Goal: Task Accomplishment & Management: Manage account settings

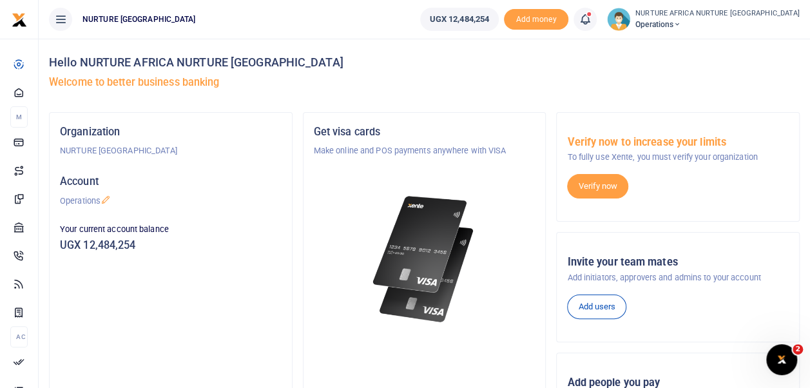
click at [592, 19] on span at bounding box center [592, 19] width 0 height 0
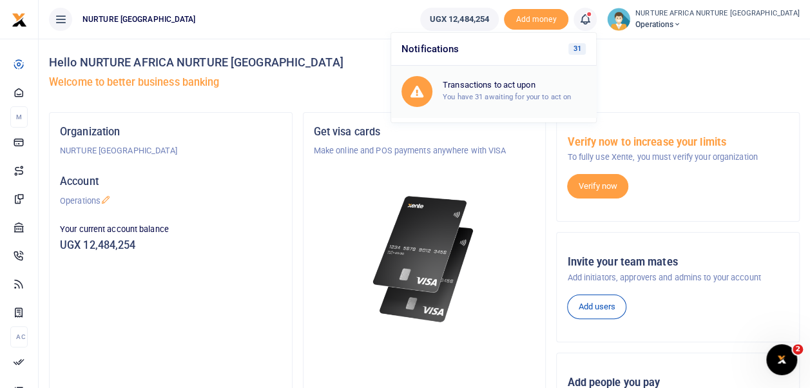
click at [571, 99] on small "You have 31 awaiting for your to act on" at bounding box center [507, 96] width 128 height 9
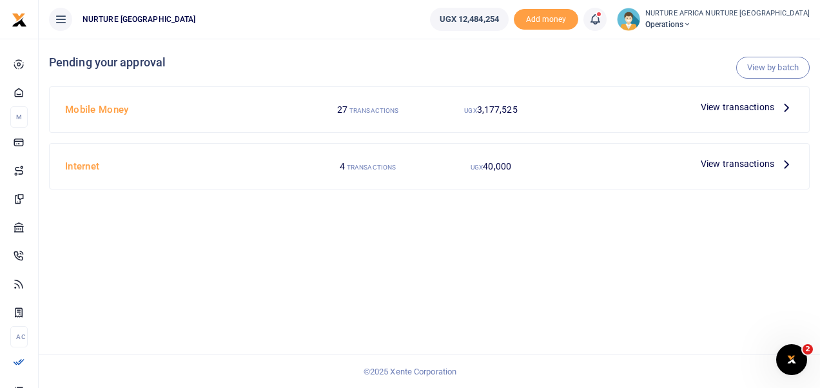
click at [717, 105] on span "View transactions" at bounding box center [737, 107] width 73 height 14
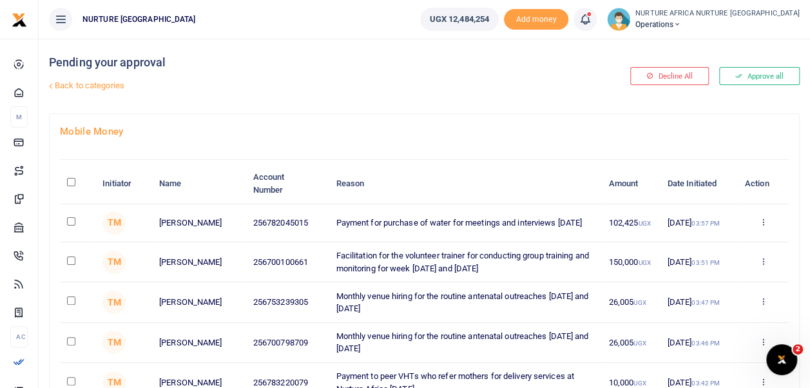
click at [545, 93] on div "Back to categories" at bounding box center [296, 86] width 500 height 22
click at [362, 108] on div "Pending your approval Back to categories" at bounding box center [297, 76] width 497 height 75
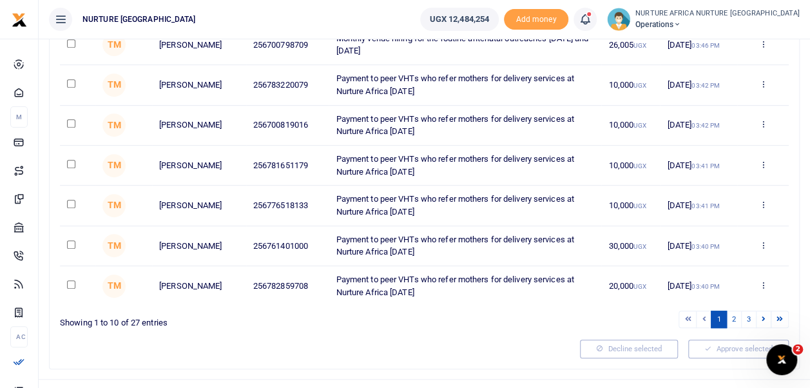
scroll to position [298, 0]
click at [735, 317] on link "2" at bounding box center [734, 319] width 15 height 17
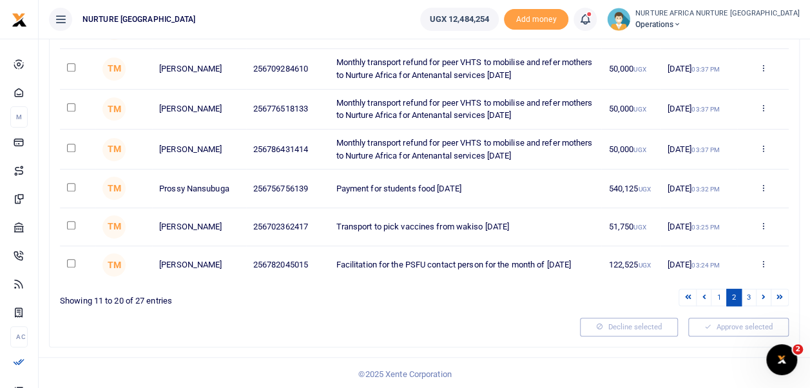
scroll to position [316, 0]
click at [750, 299] on link "3" at bounding box center [748, 297] width 15 height 17
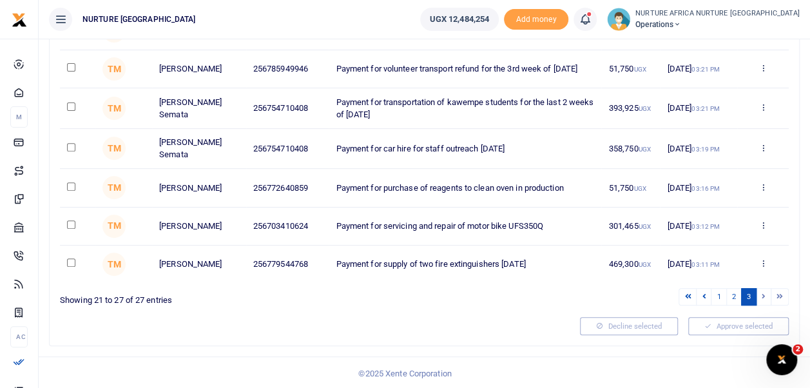
scroll to position [201, 0]
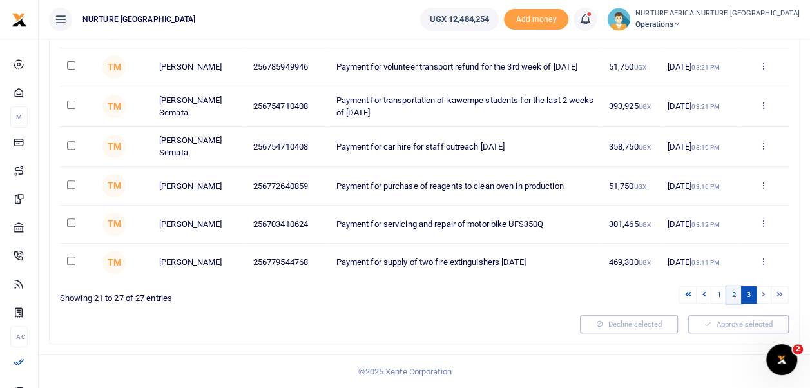
click at [735, 295] on link "2" at bounding box center [734, 294] width 15 height 17
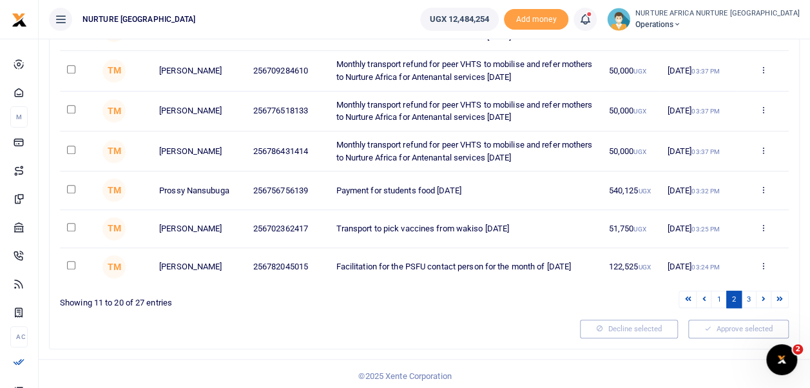
scroll to position [320, 0]
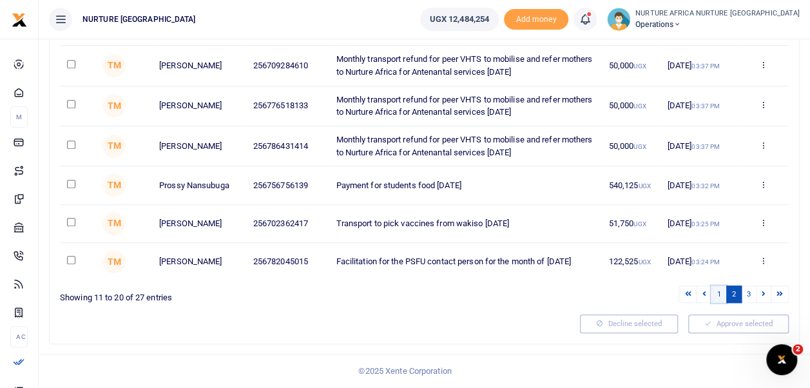
click at [719, 292] on link "1" at bounding box center [718, 294] width 15 height 17
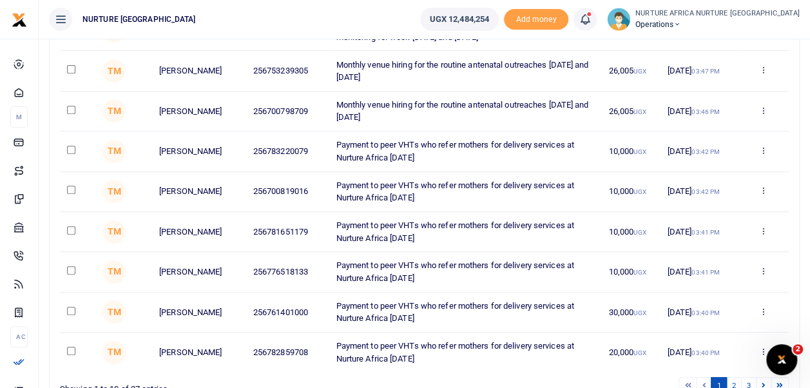
scroll to position [0, 0]
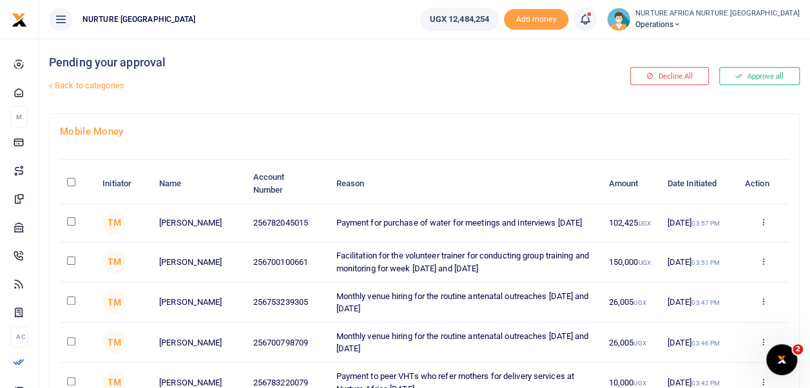
click at [592, 19] on icon at bounding box center [585, 19] width 13 height 14
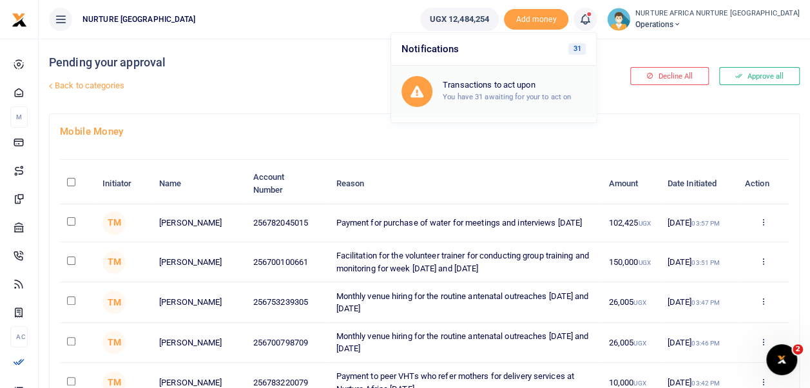
click at [571, 95] on small "You have 31 awaiting for your to act on" at bounding box center [507, 96] width 128 height 9
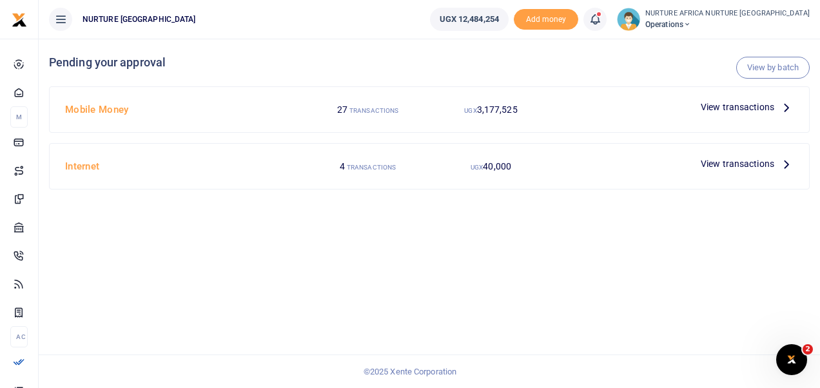
click at [745, 168] on span "View transactions" at bounding box center [737, 164] width 73 height 14
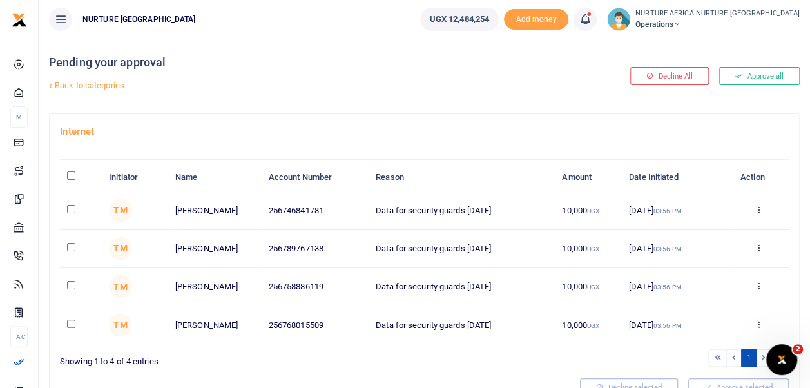
click at [71, 175] on input "\a \a : activate to sort column descending" at bounding box center [71, 175] width 8 height 8
checkbox input "true"
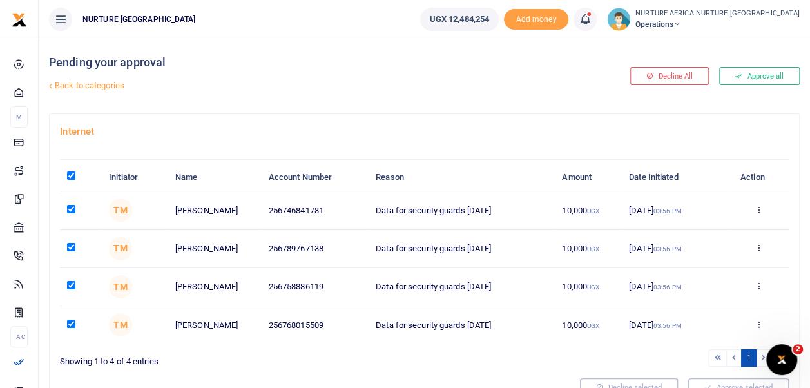
checkbox input "true"
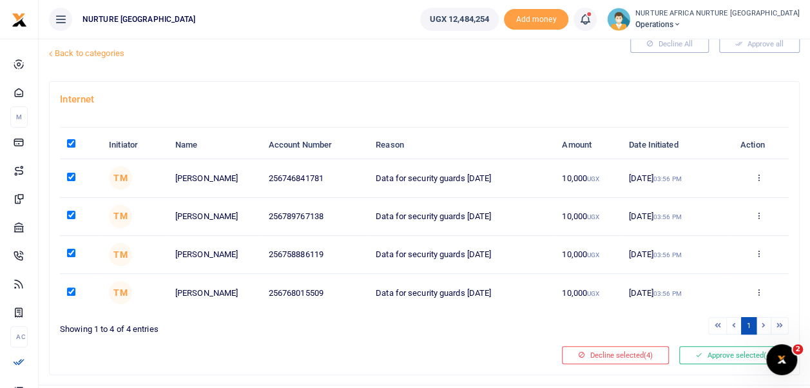
scroll to position [57, 0]
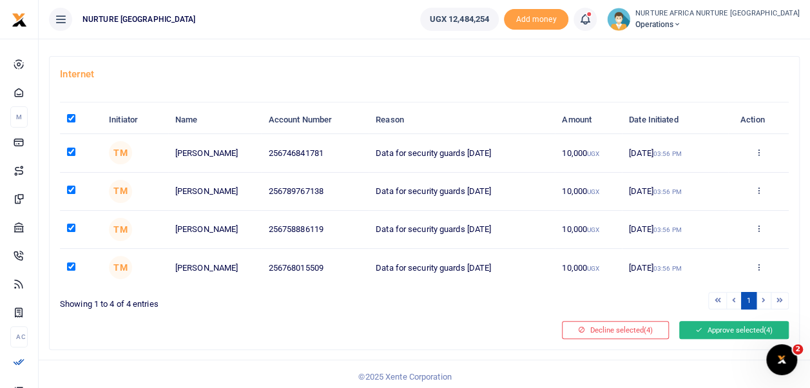
click at [724, 330] on button "Approve selected (4)" at bounding box center [735, 330] width 110 height 18
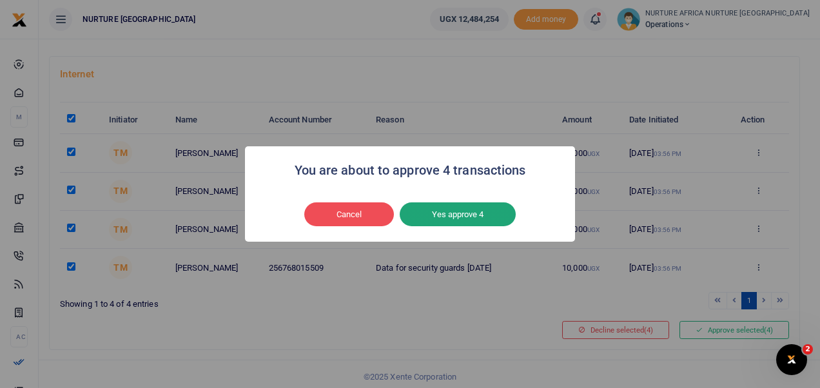
click at [481, 222] on button "Yes approve 4" at bounding box center [458, 214] width 116 height 24
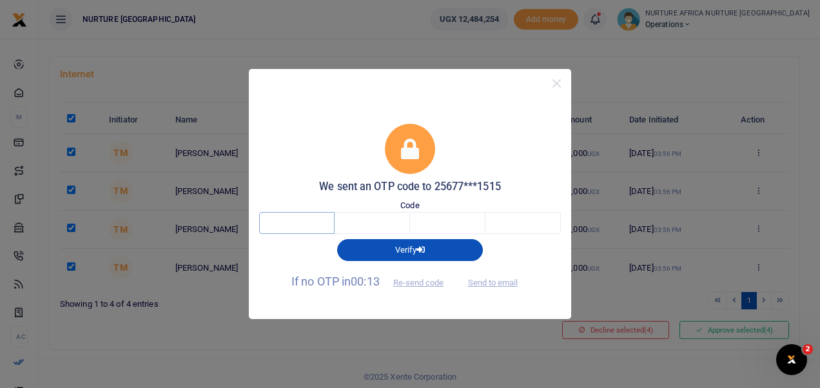
click at [308, 224] on input "text" at bounding box center [296, 223] width 75 height 22
type input "2"
type input "1"
type input "8"
type input "1"
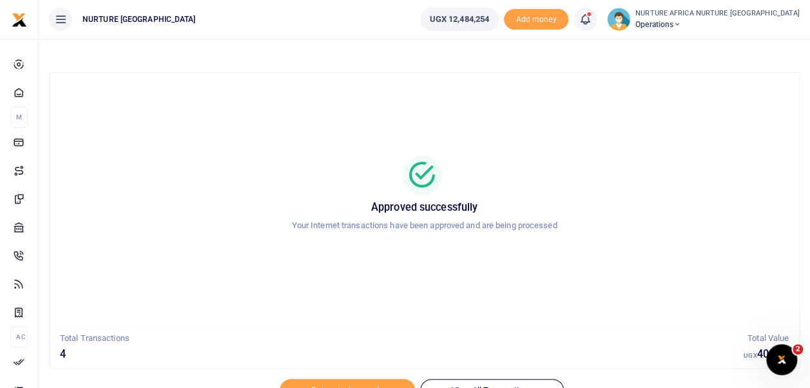
click at [592, 19] on span at bounding box center [592, 19] width 0 height 0
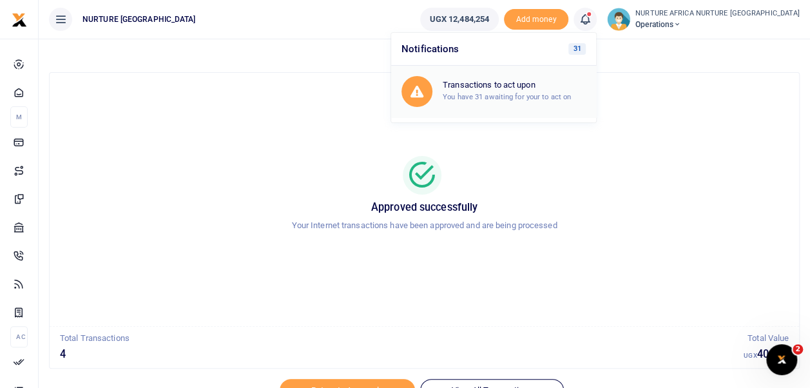
click at [571, 89] on h6 "Transactions to act upon" at bounding box center [514, 85] width 143 height 10
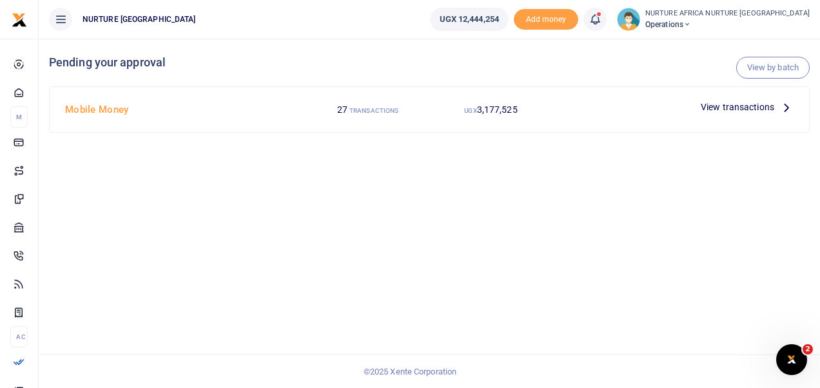
click at [741, 102] on span "View transactions" at bounding box center [737, 107] width 73 height 14
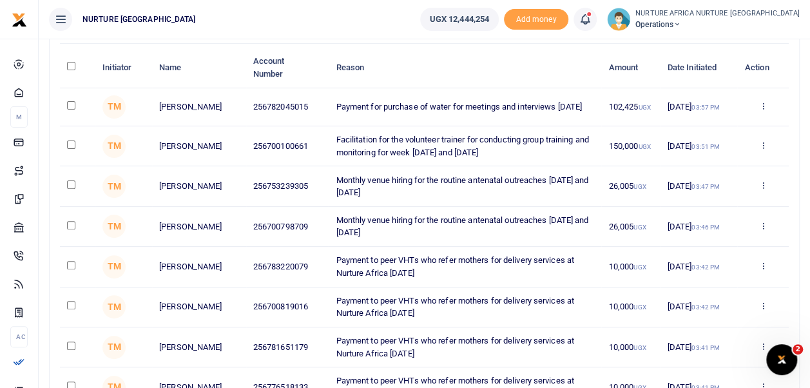
scroll to position [73, 0]
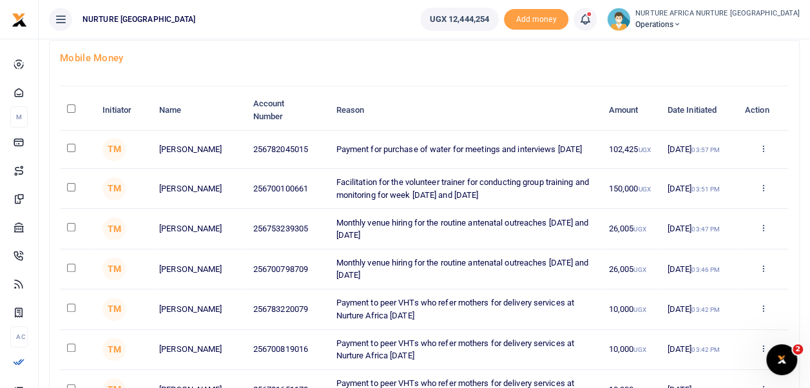
click at [72, 186] on input "checkbox" at bounding box center [71, 187] width 8 height 8
checkbox input "true"
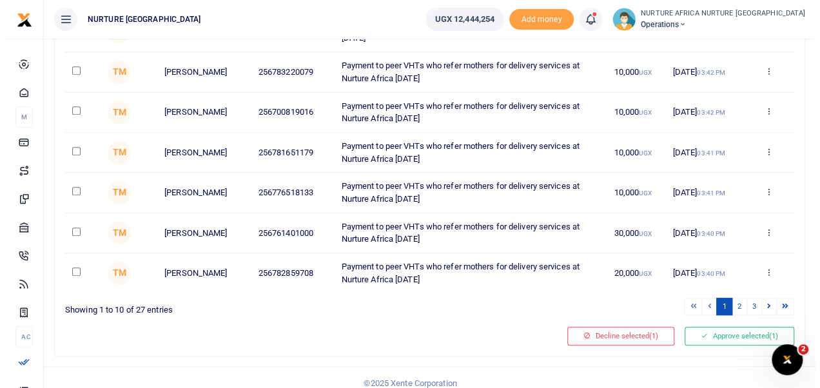
scroll to position [320, 0]
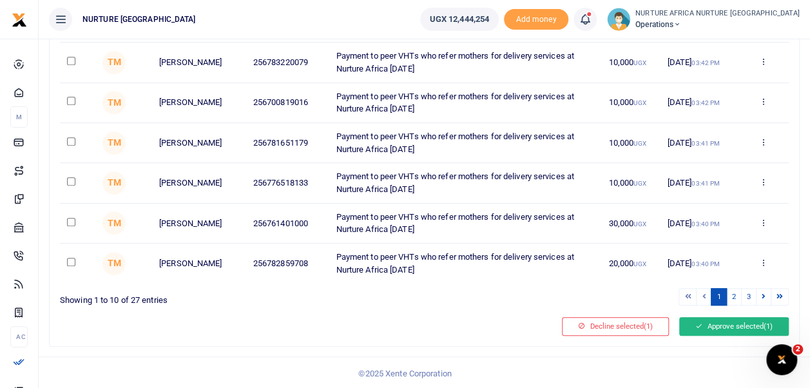
click at [724, 325] on button "Approve selected (1)" at bounding box center [735, 326] width 110 height 18
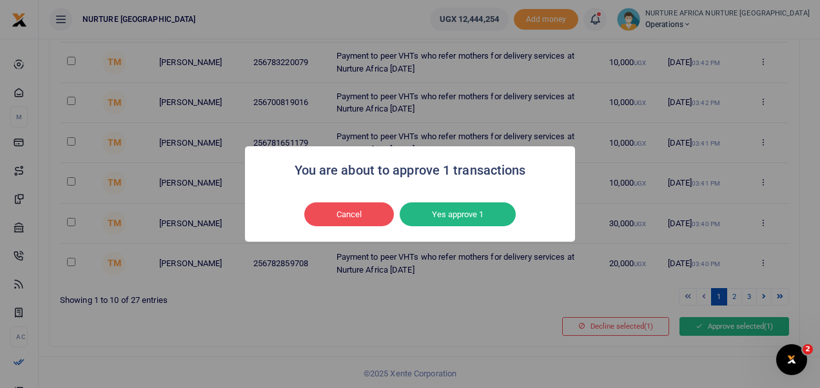
click at [484, 224] on button "Yes approve 1" at bounding box center [458, 214] width 116 height 24
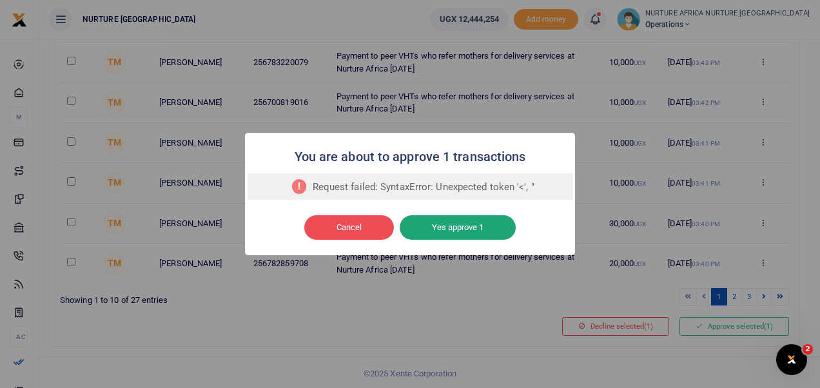
click at [475, 222] on button "Yes approve 1" at bounding box center [458, 227] width 116 height 24
click at [483, 235] on button "Yes approve 1" at bounding box center [458, 227] width 116 height 24
click at [486, 233] on button "Yes approve 1" at bounding box center [458, 227] width 116 height 24
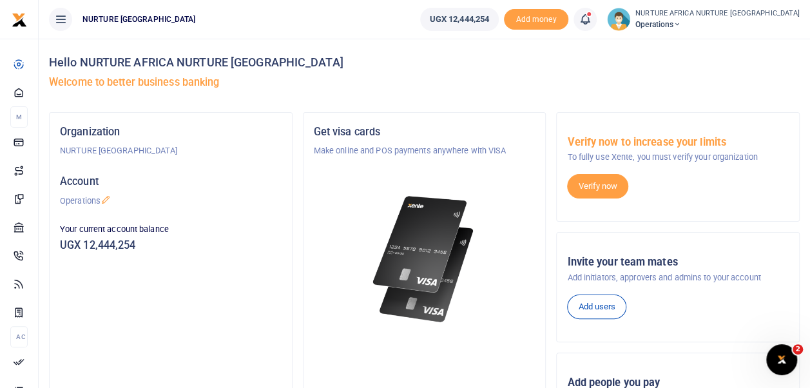
click at [592, 23] on icon at bounding box center [585, 19] width 13 height 14
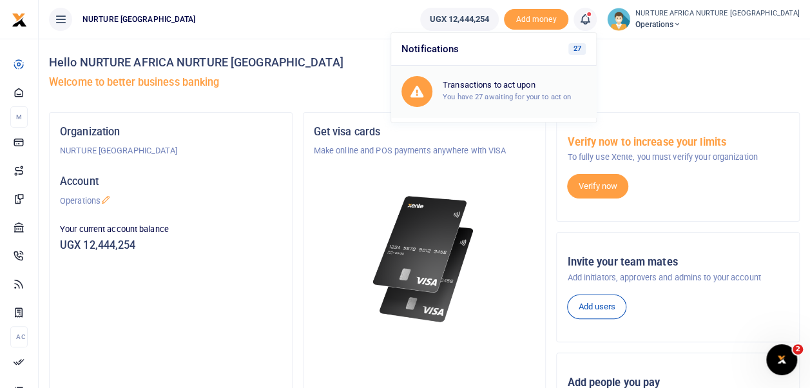
click at [554, 95] on small "You have 27 awaiting for your to act on" at bounding box center [507, 96] width 128 height 9
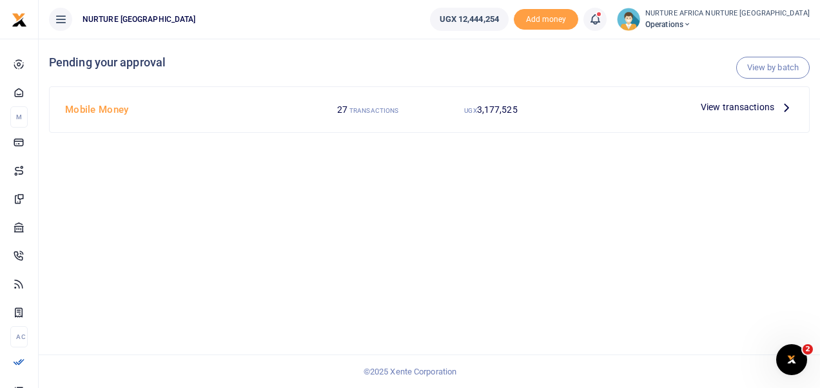
click at [602, 24] on icon at bounding box center [595, 19] width 13 height 14
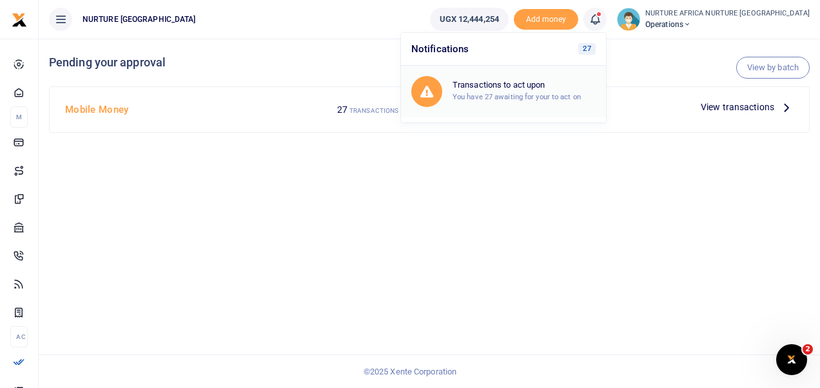
click at [565, 103] on div "Transactions to act upon You have 27 awaiting for your to act on" at bounding box center [503, 91] width 184 height 31
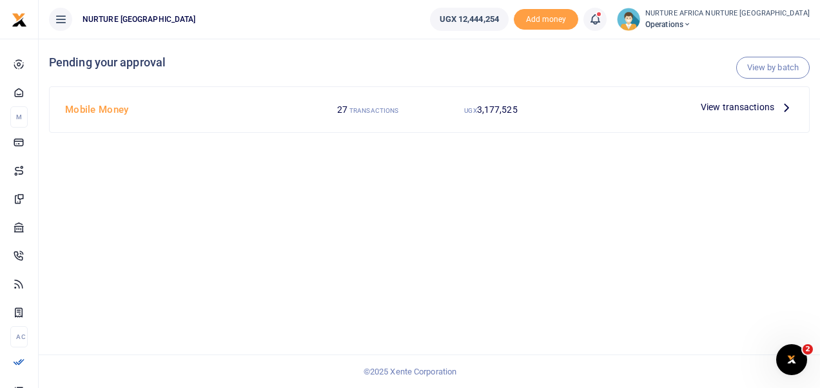
click at [736, 108] on span "View transactions" at bounding box center [737, 107] width 73 height 14
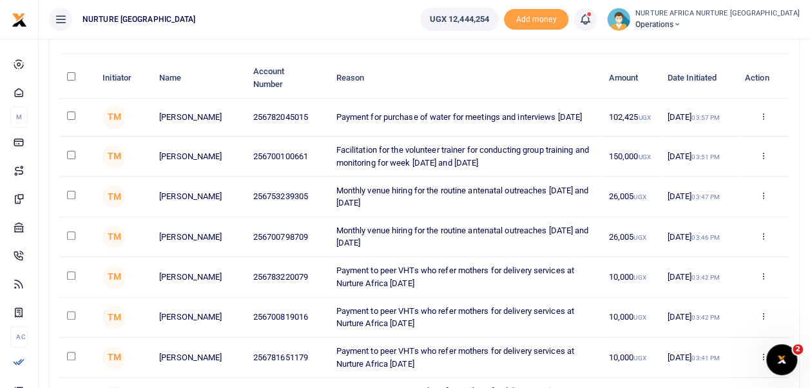
scroll to position [99, 0]
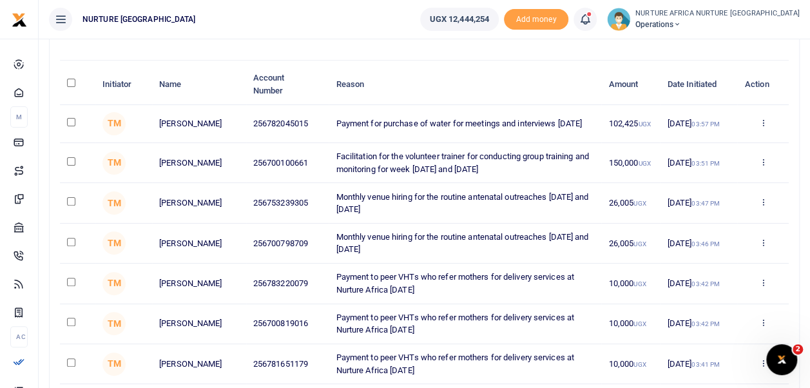
click at [71, 162] on input "checkbox" at bounding box center [71, 161] width 8 height 8
checkbox input "true"
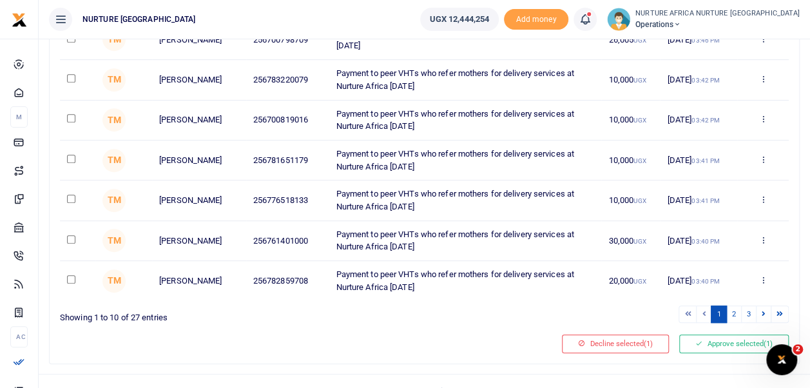
scroll to position [309, 0]
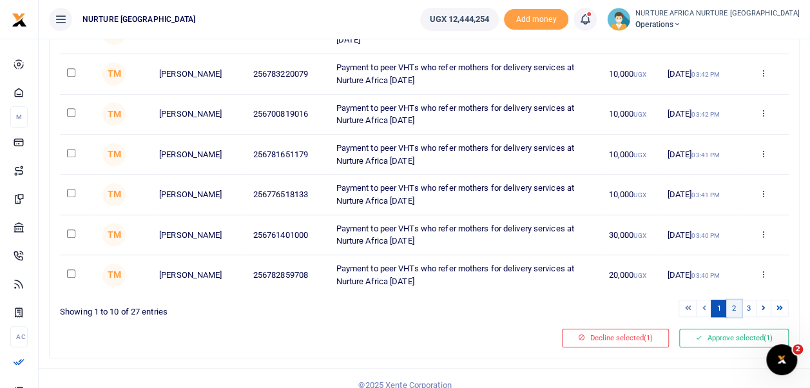
click at [736, 308] on link "2" at bounding box center [734, 308] width 15 height 17
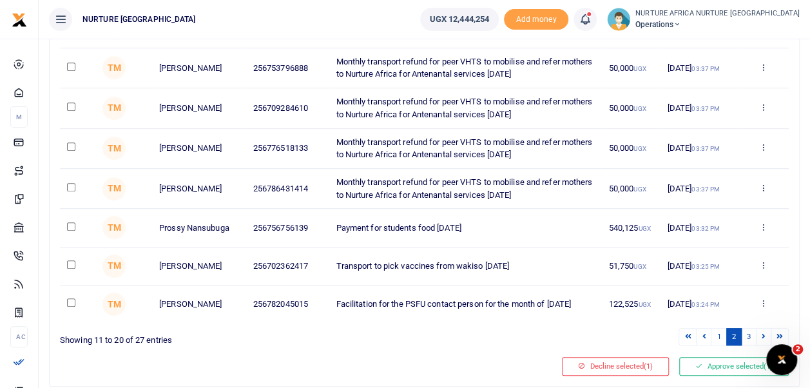
scroll to position [320, 0]
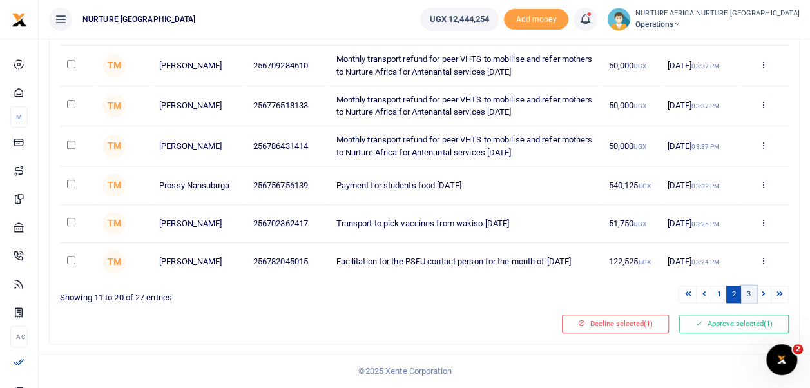
click at [750, 295] on link "3" at bounding box center [748, 294] width 15 height 17
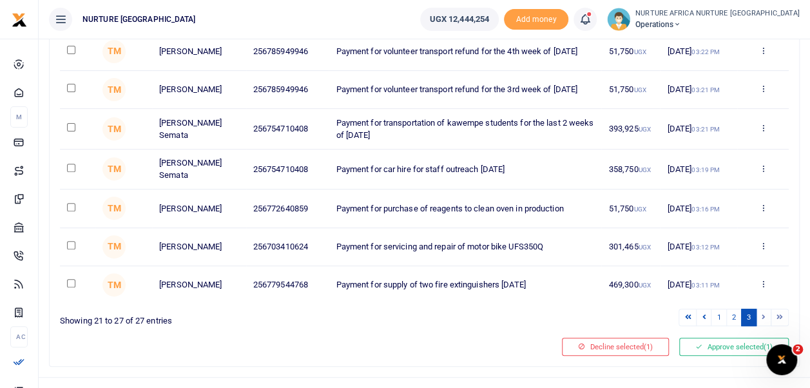
scroll to position [201, 0]
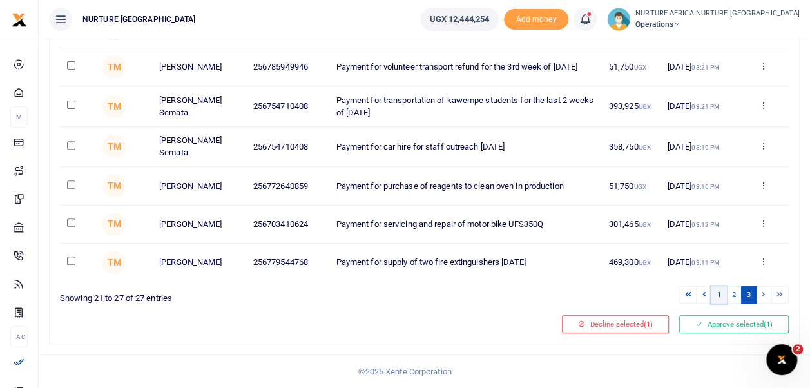
click at [720, 295] on link "1" at bounding box center [718, 294] width 15 height 17
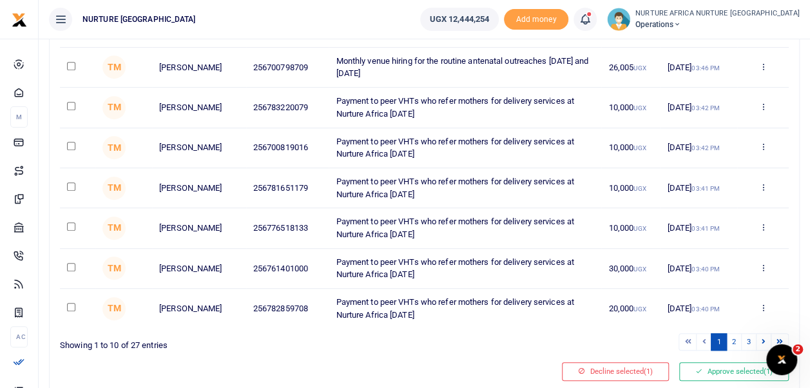
scroll to position [277, 0]
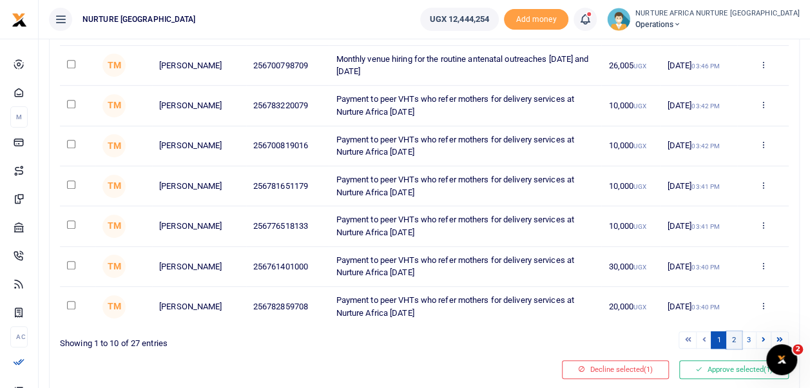
click at [735, 338] on link "2" at bounding box center [734, 339] width 15 height 17
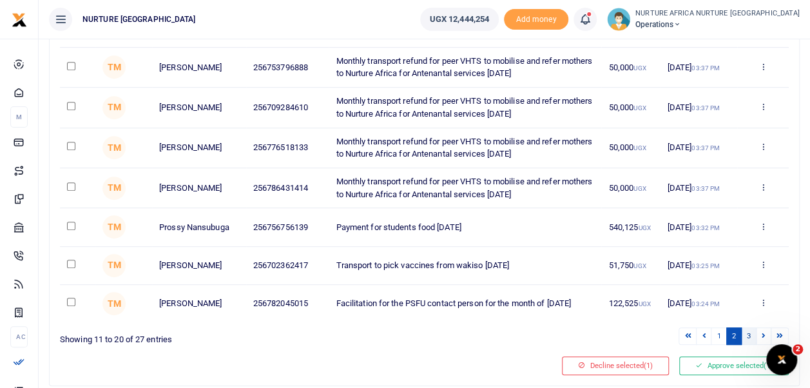
click at [750, 339] on link "3" at bounding box center [748, 336] width 15 height 17
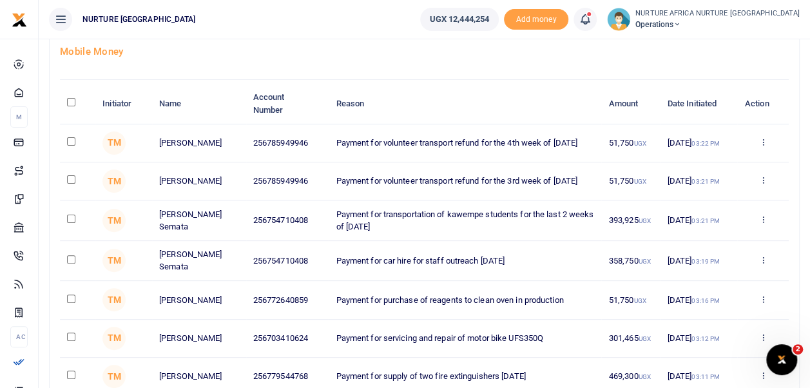
scroll to position [201, 0]
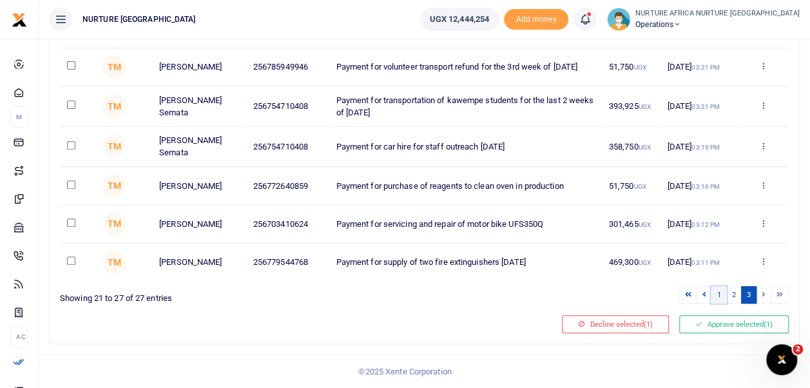
click at [719, 293] on link "1" at bounding box center [718, 294] width 15 height 17
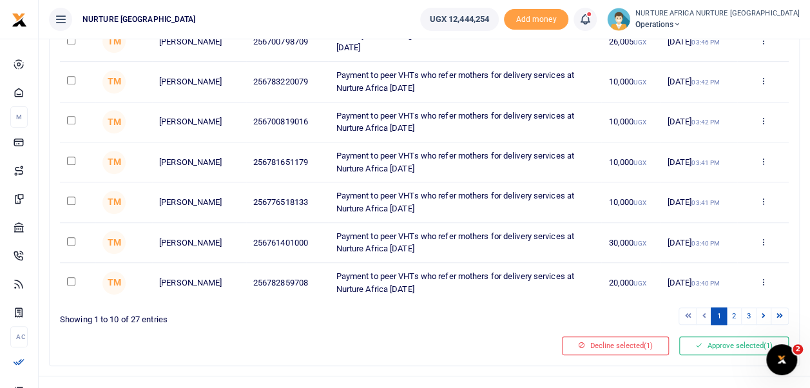
scroll to position [320, 0]
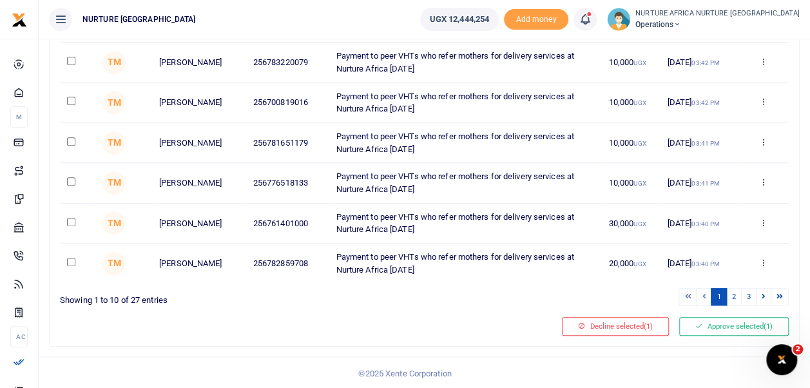
click at [71, 260] on input "checkbox" at bounding box center [71, 262] width 8 height 8
checkbox input "true"
click at [735, 295] on link "2" at bounding box center [734, 296] width 15 height 17
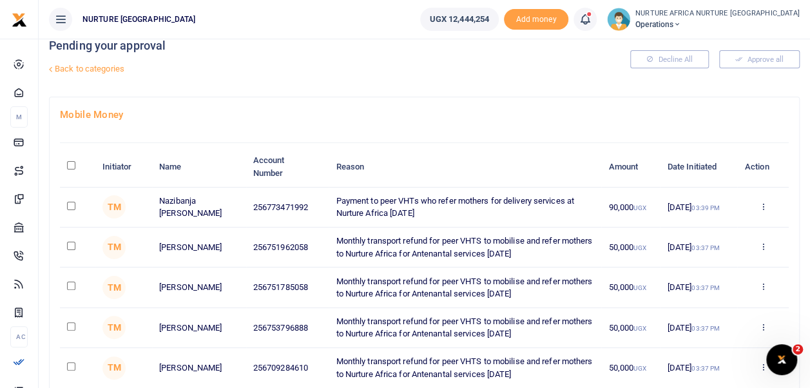
scroll to position [0, 0]
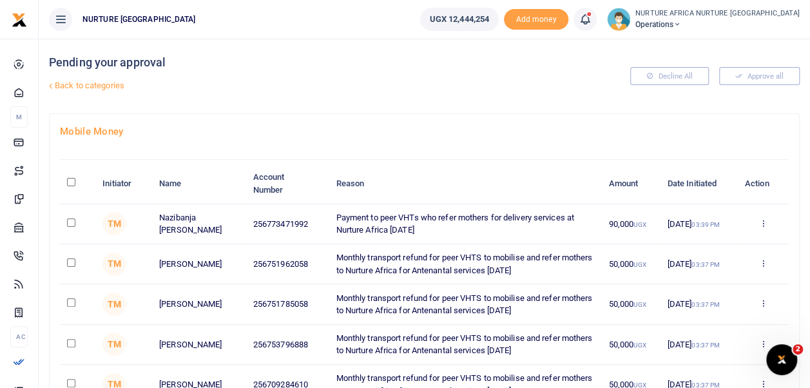
click at [71, 221] on input "checkbox" at bounding box center [71, 223] width 8 height 8
checkbox input "true"
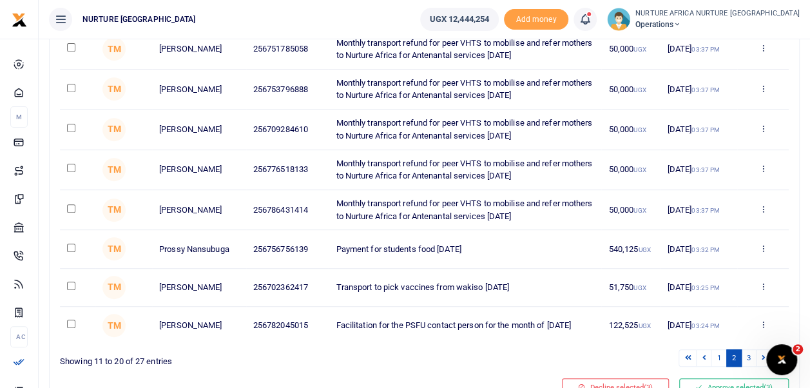
scroll to position [256, 0]
click at [720, 360] on link "1" at bounding box center [718, 357] width 15 height 17
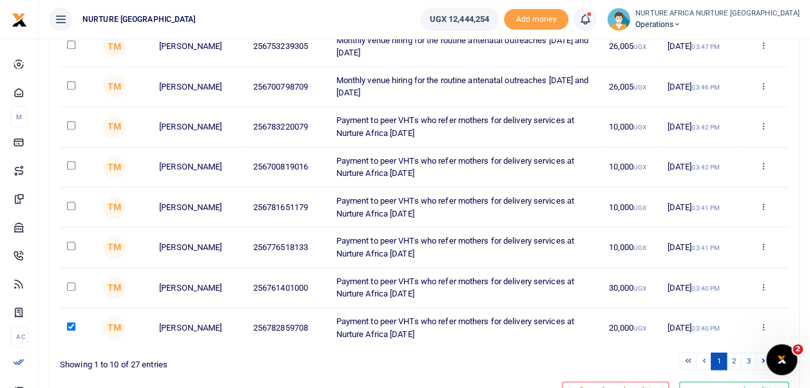
click at [71, 282] on input "checkbox" at bounding box center [71, 286] width 8 height 8
checkbox input "true"
click at [73, 248] on input "checkbox" at bounding box center [71, 246] width 8 height 8
checkbox input "true"
click at [71, 205] on input "checkbox" at bounding box center [71, 206] width 8 height 8
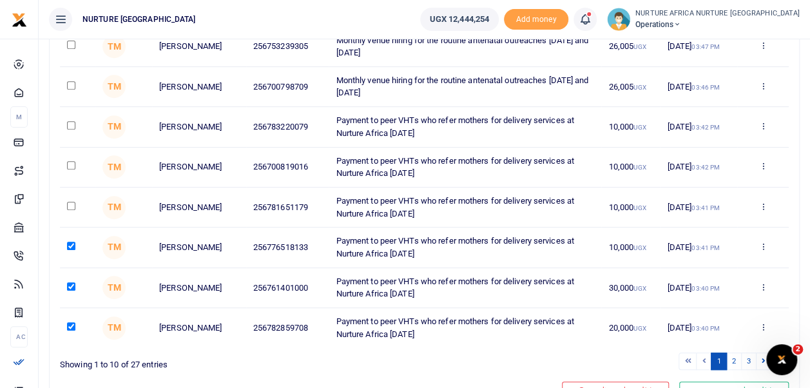
checkbox input "true"
click at [71, 165] on input "checkbox" at bounding box center [71, 165] width 8 height 8
checkbox input "true"
click at [73, 125] on input "checkbox" at bounding box center [71, 125] width 8 height 8
checkbox input "true"
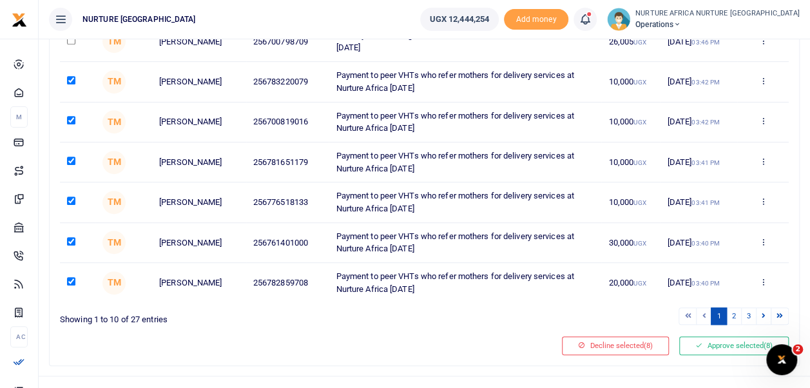
scroll to position [320, 0]
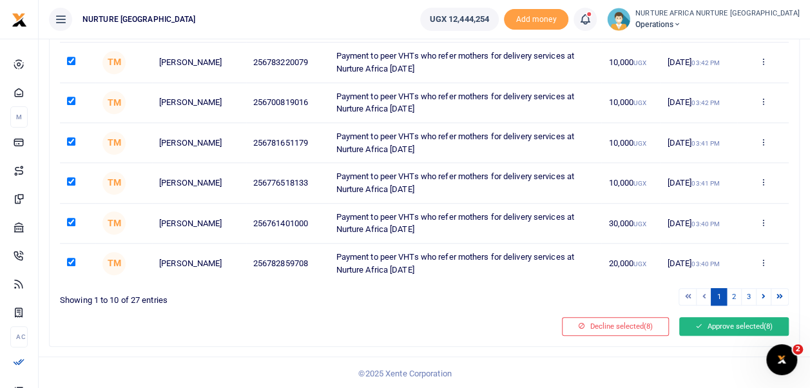
click at [734, 325] on button "Approve selected (8)" at bounding box center [735, 326] width 110 height 18
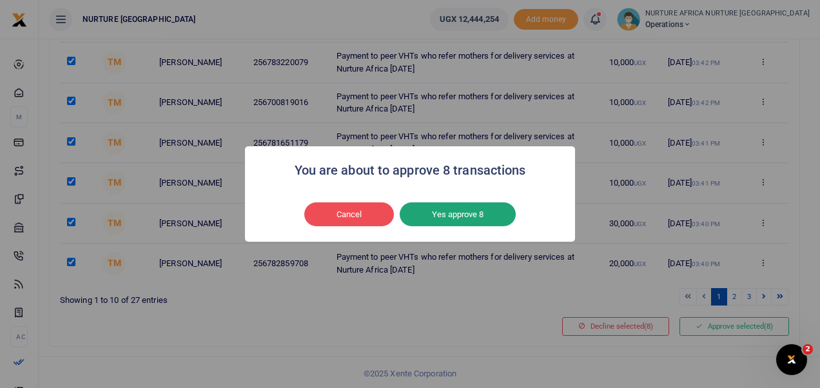
click at [485, 215] on button "Yes approve 8" at bounding box center [458, 214] width 116 height 24
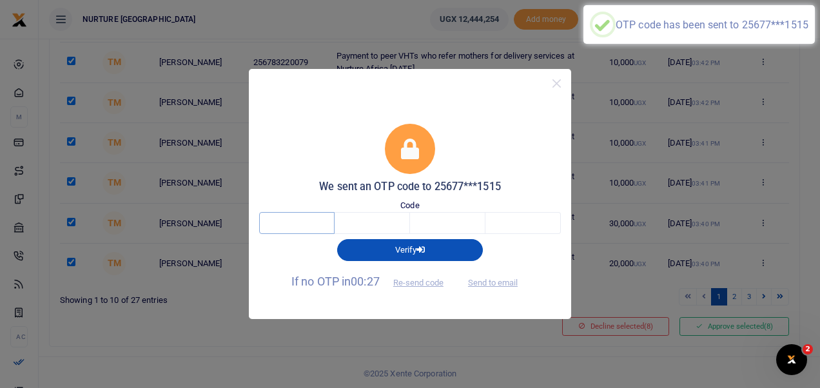
click at [318, 219] on input "text" at bounding box center [296, 223] width 75 height 22
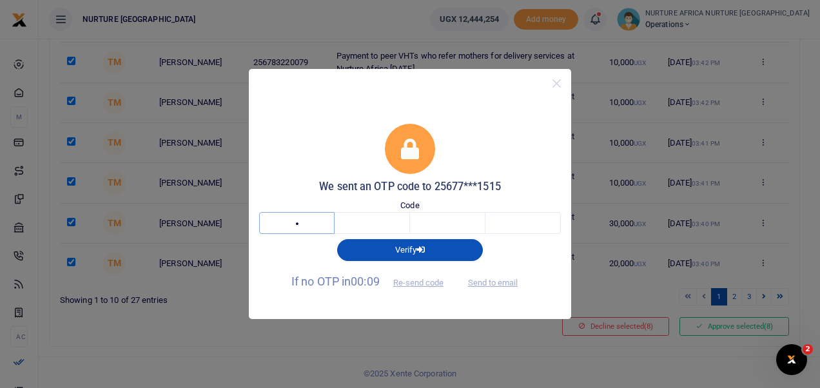
type input "3"
type input "5"
type input "0"
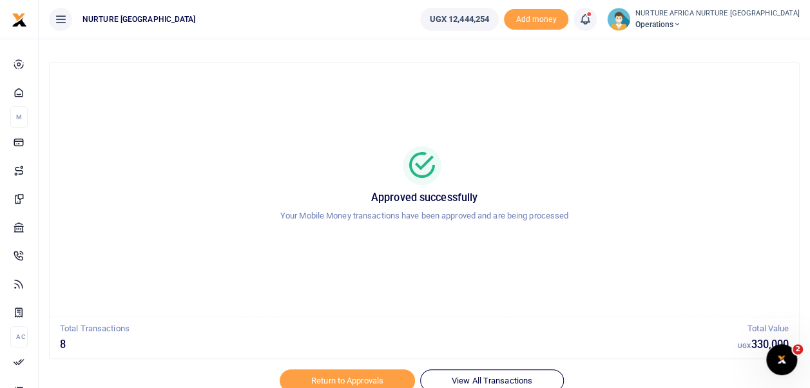
scroll to position [61, 0]
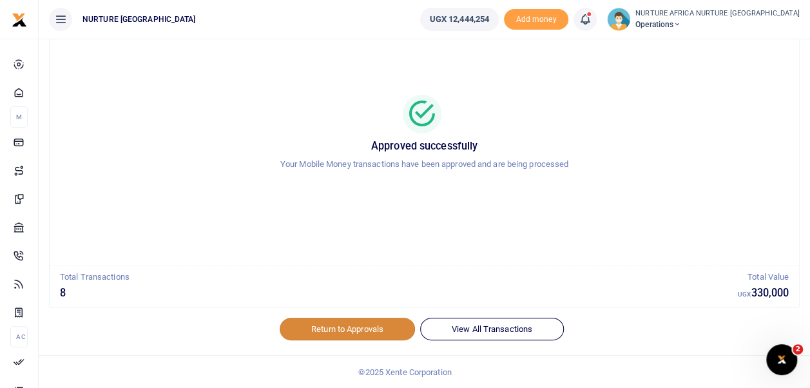
click at [377, 338] on link "Return to Approvals" at bounding box center [347, 329] width 135 height 22
click at [362, 325] on link "Return to Approvals" at bounding box center [347, 329] width 135 height 22
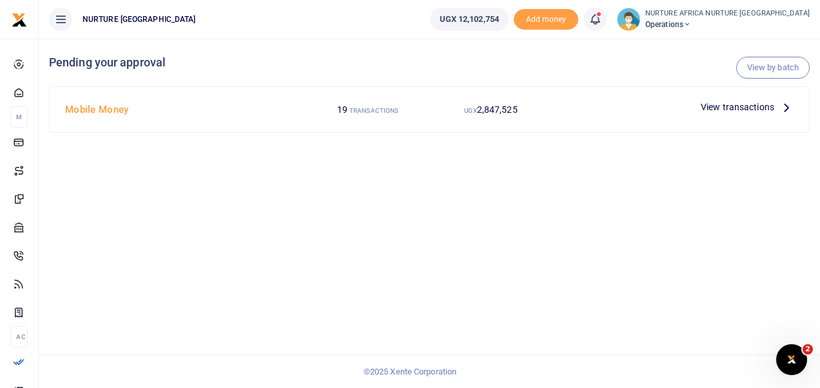
click at [744, 108] on span "View transactions" at bounding box center [737, 107] width 73 height 14
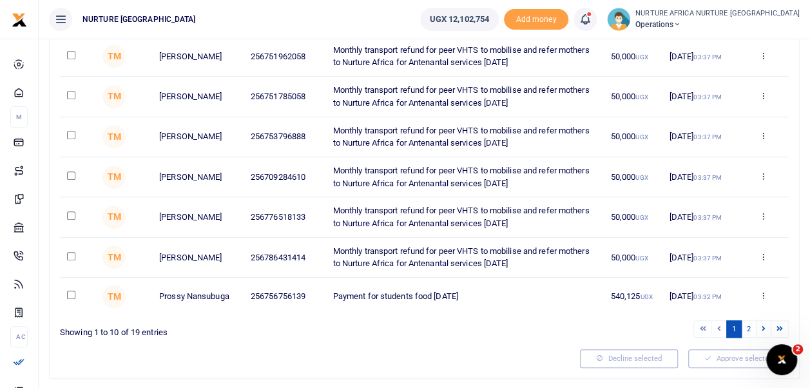
scroll to position [285, 0]
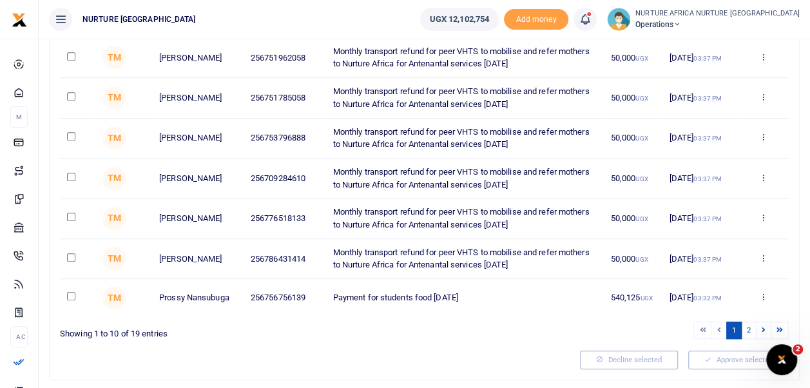
click at [75, 297] on input "checkbox" at bounding box center [71, 296] width 8 height 8
checkbox input "true"
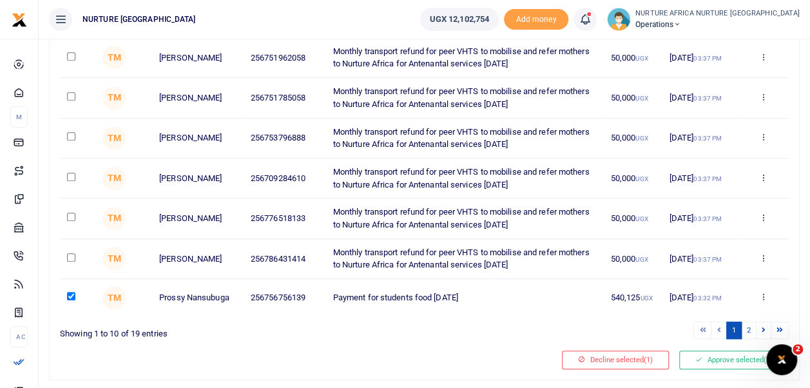
click at [71, 257] on input "checkbox" at bounding box center [71, 257] width 8 height 8
checkbox input "true"
click at [75, 295] on input "checkbox" at bounding box center [71, 296] width 8 height 8
checkbox input "false"
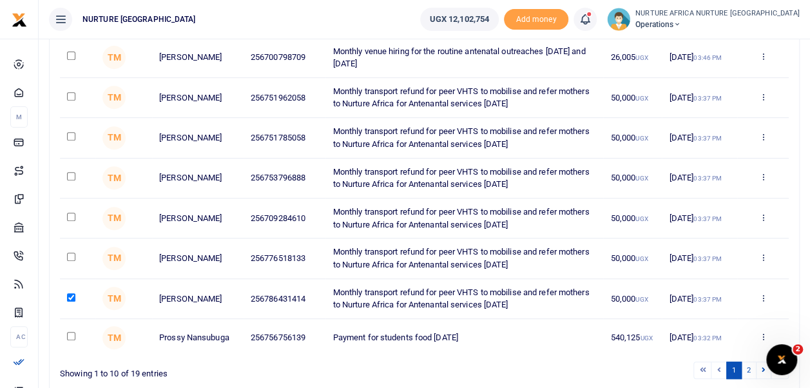
scroll to position [236, 0]
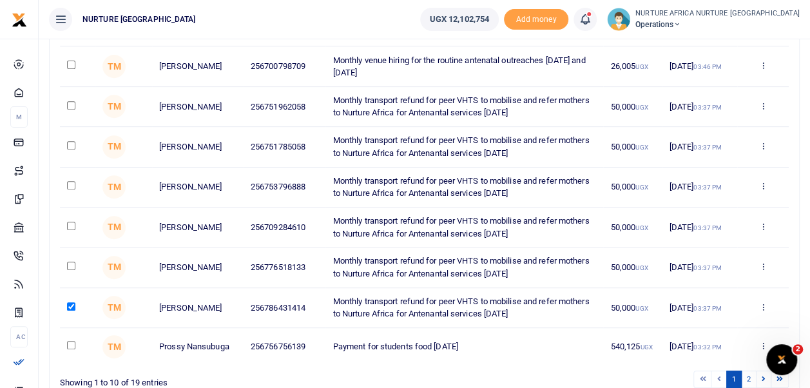
click at [70, 145] on input "checkbox" at bounding box center [71, 145] width 8 height 8
checkbox input "true"
click at [70, 229] on input "checkbox" at bounding box center [71, 226] width 8 height 8
checkbox input "true"
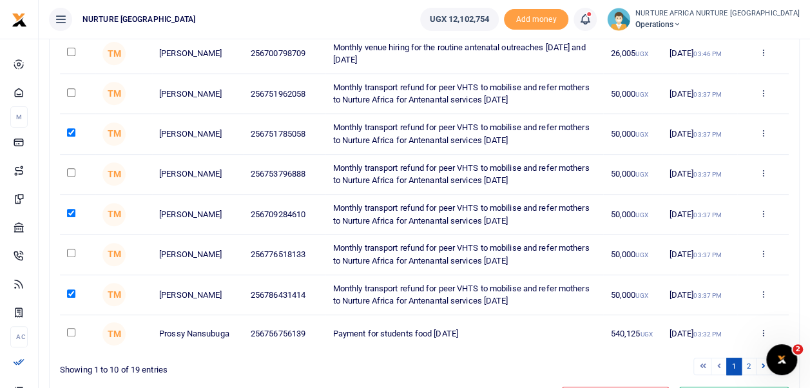
scroll to position [251, 0]
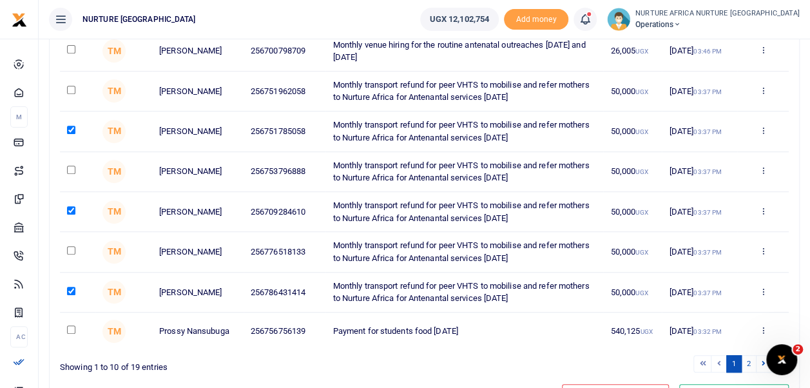
click at [71, 250] on input "checkbox" at bounding box center [71, 250] width 8 height 8
checkbox input "true"
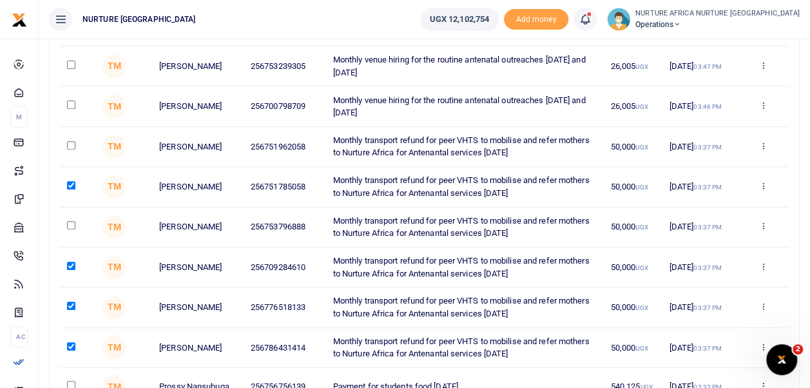
scroll to position [192, 0]
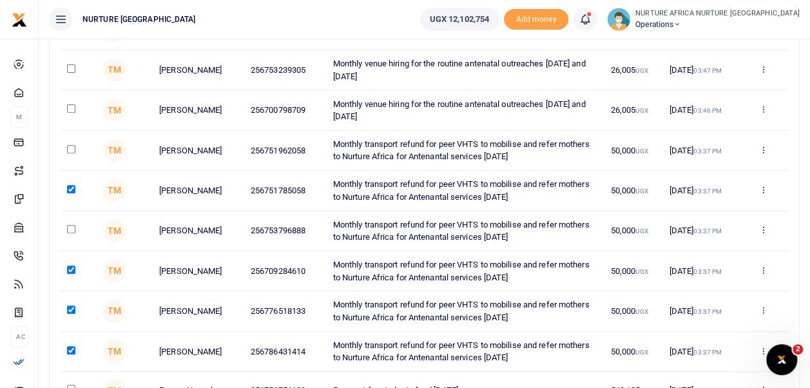
click at [67, 148] on input "checkbox" at bounding box center [71, 149] width 8 height 8
checkbox input "true"
click at [72, 231] on input "checkbox" at bounding box center [71, 229] width 8 height 8
checkbox input "true"
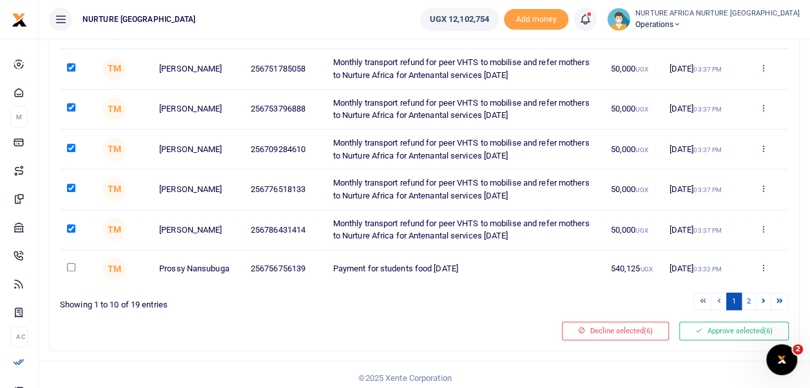
scroll to position [320, 0]
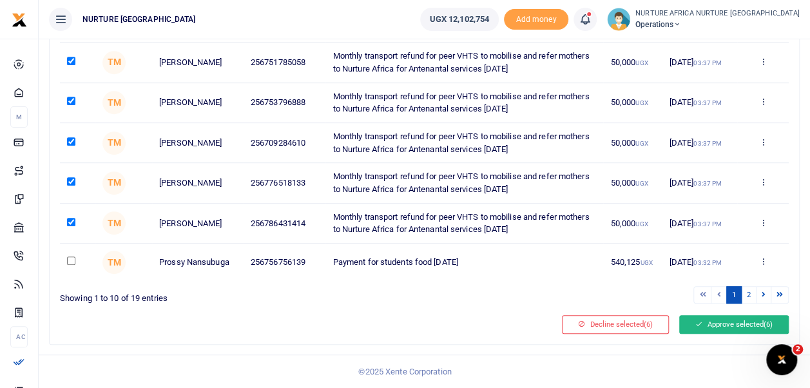
click at [731, 322] on button "Approve selected (6)" at bounding box center [735, 324] width 110 height 18
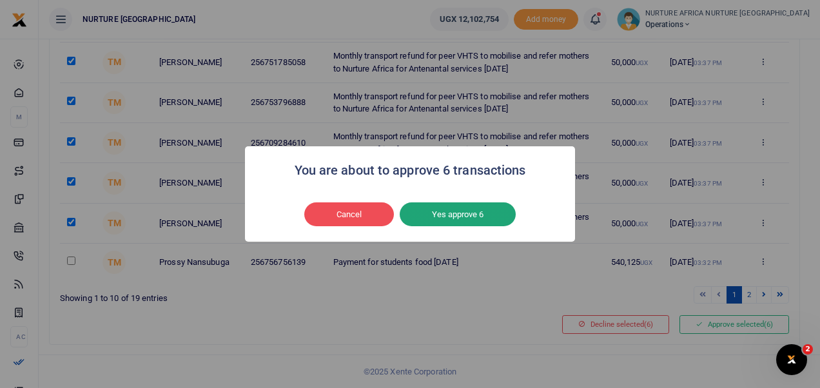
click at [493, 219] on button "Yes approve 6" at bounding box center [458, 214] width 116 height 24
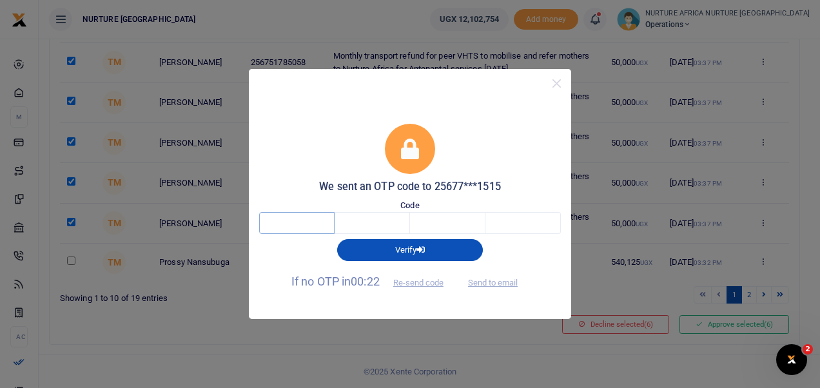
click at [312, 227] on input "text" at bounding box center [296, 223] width 75 height 22
type input "2"
type input "5"
type input "2"
type input "6"
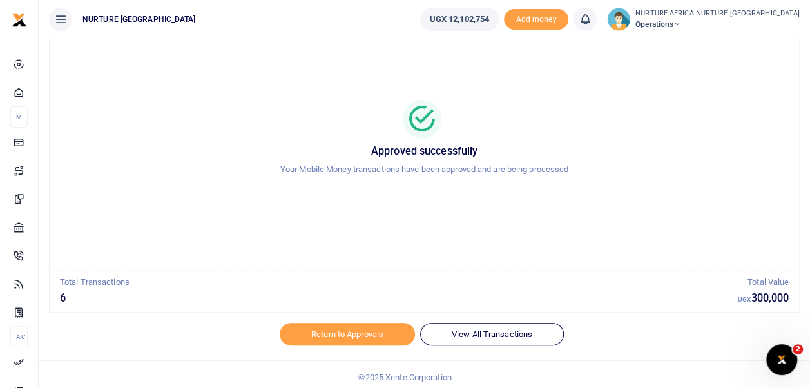
scroll to position [61, 0]
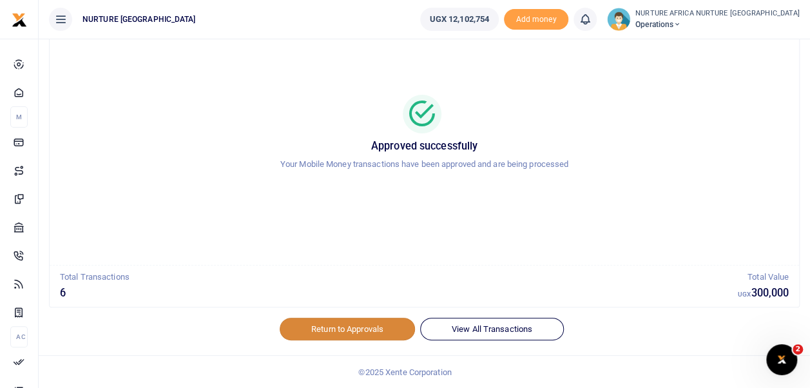
click at [366, 331] on link "Return to Approvals" at bounding box center [347, 329] width 135 height 22
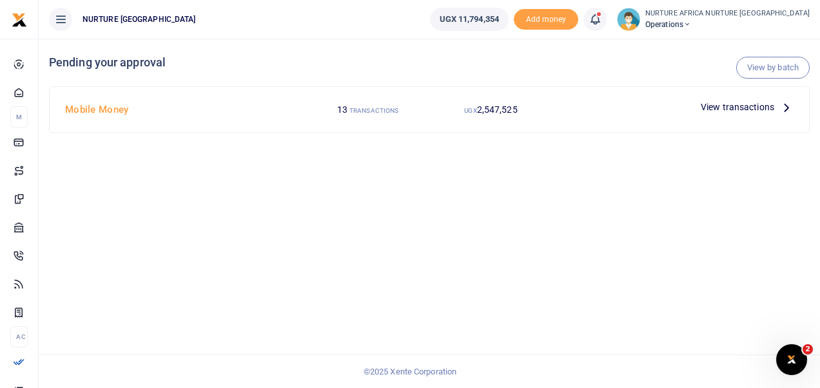
click at [748, 107] on span "View transactions" at bounding box center [737, 107] width 73 height 14
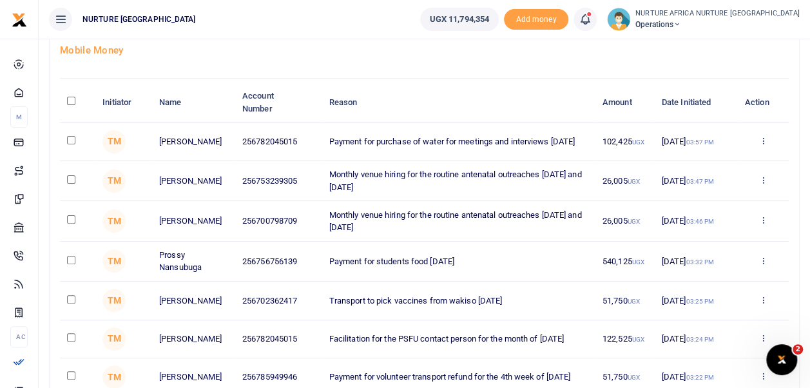
scroll to position [68, 0]
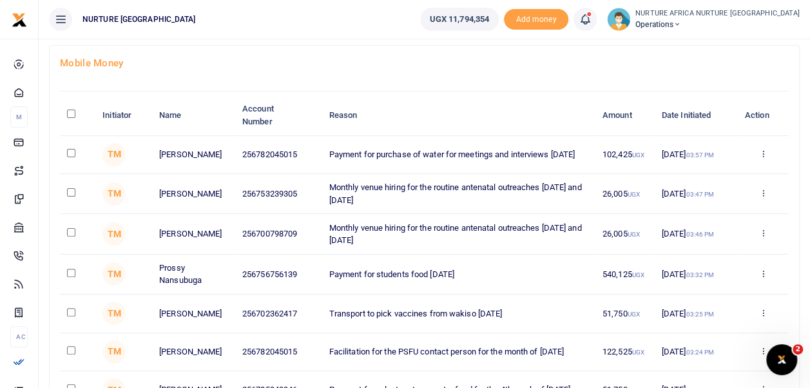
click at [72, 193] on input "checkbox" at bounding box center [71, 192] width 8 height 8
checkbox input "true"
click at [68, 233] on input "checkbox" at bounding box center [71, 232] width 8 height 8
checkbox input "true"
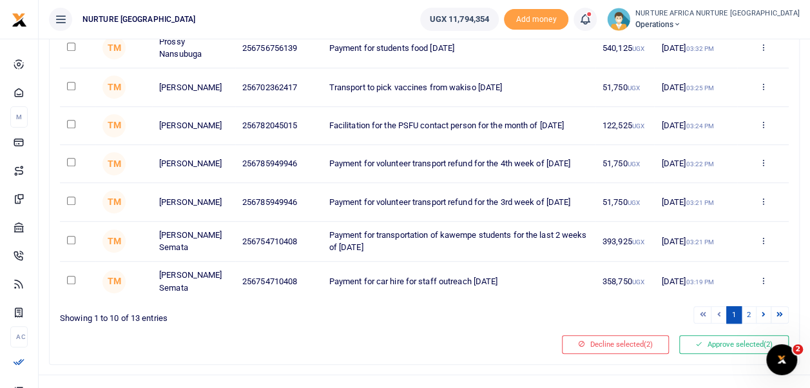
scroll to position [320, 0]
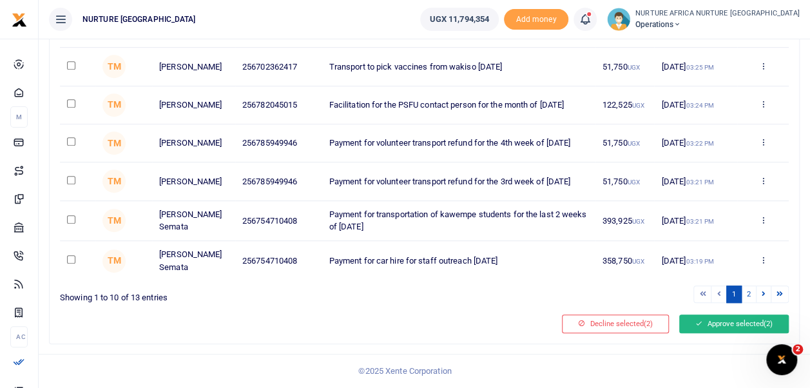
click at [725, 327] on button "Approve selected (2)" at bounding box center [735, 324] width 110 height 18
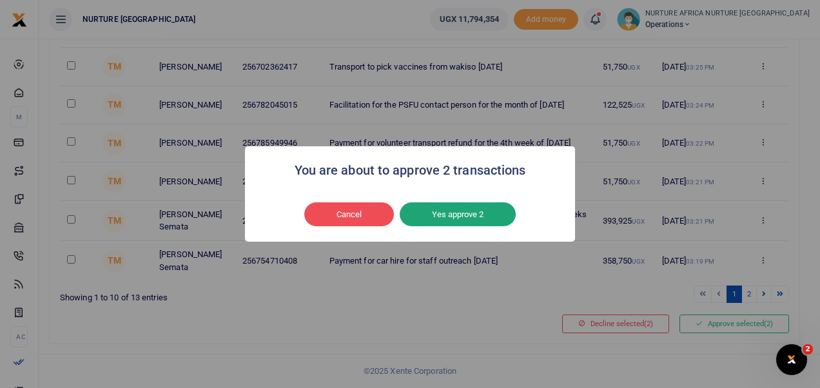
click at [474, 215] on button "Yes approve 2" at bounding box center [458, 214] width 116 height 24
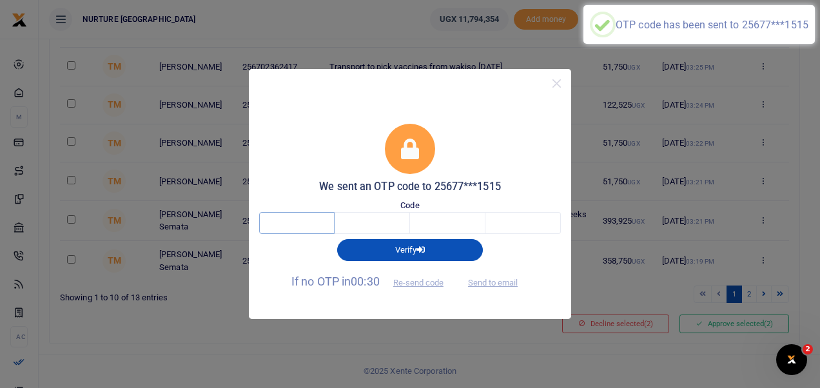
click at [300, 220] on input "text" at bounding box center [296, 223] width 75 height 22
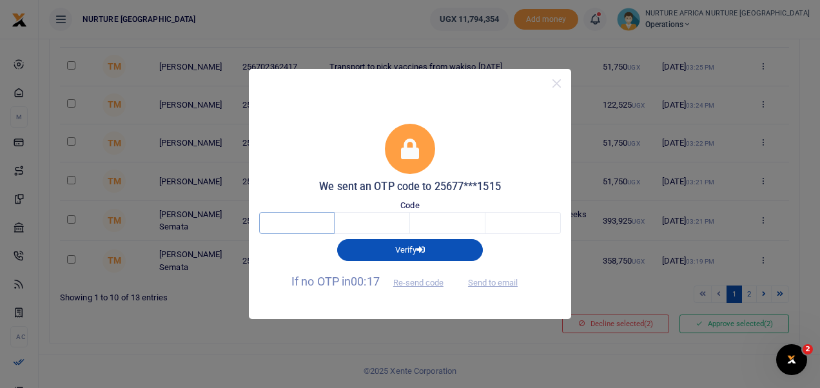
click at [297, 227] on input "text" at bounding box center [296, 223] width 75 height 22
type input "7"
type input "3"
type input "9"
type input "6"
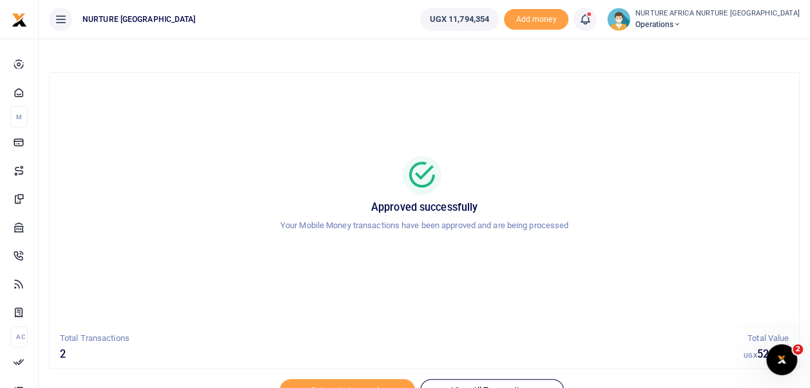
click at [592, 20] on icon at bounding box center [585, 19] width 13 height 14
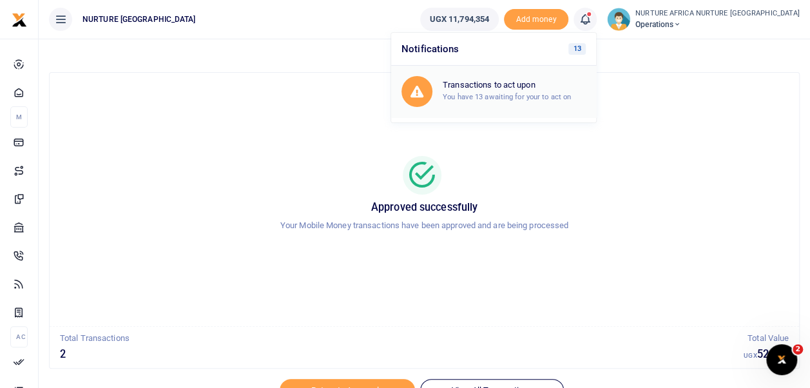
click at [557, 91] on div "Transactions to act upon You have 13 awaiting for your to act on" at bounding box center [514, 91] width 143 height 23
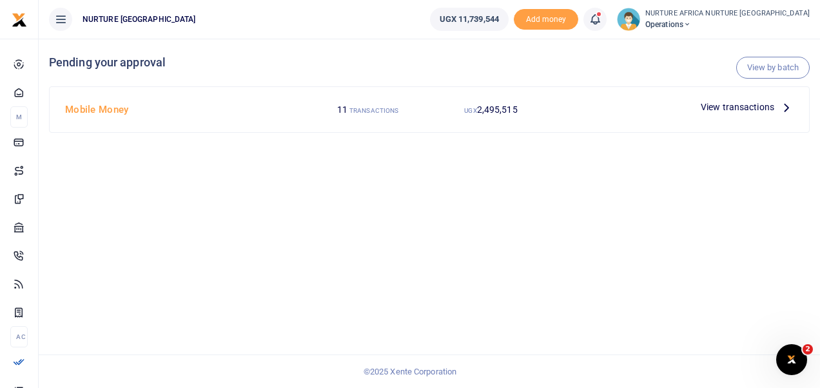
click at [737, 106] on span "View transactions" at bounding box center [737, 107] width 73 height 14
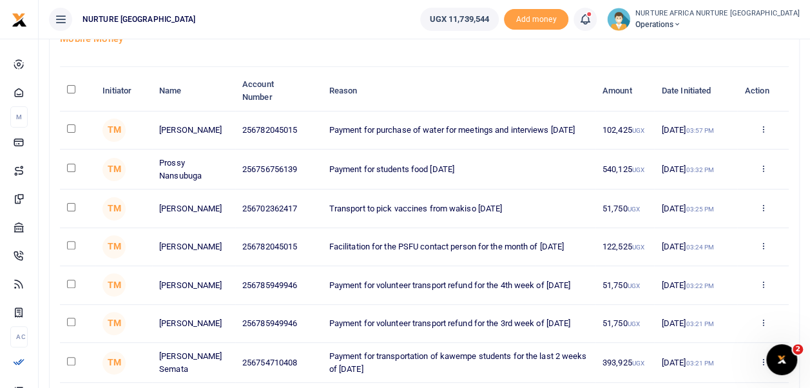
scroll to position [92, 0]
click at [72, 208] on input "checkbox" at bounding box center [71, 208] width 8 height 8
checkbox input "true"
click at [71, 128] on input "checkbox" at bounding box center [71, 129] width 8 height 8
checkbox input "true"
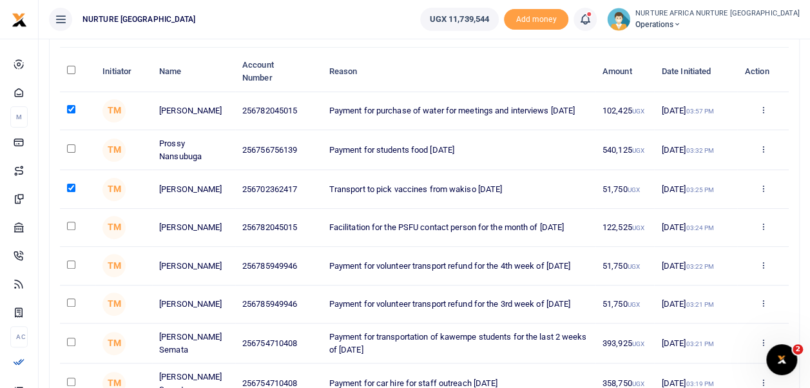
scroll to position [118, 0]
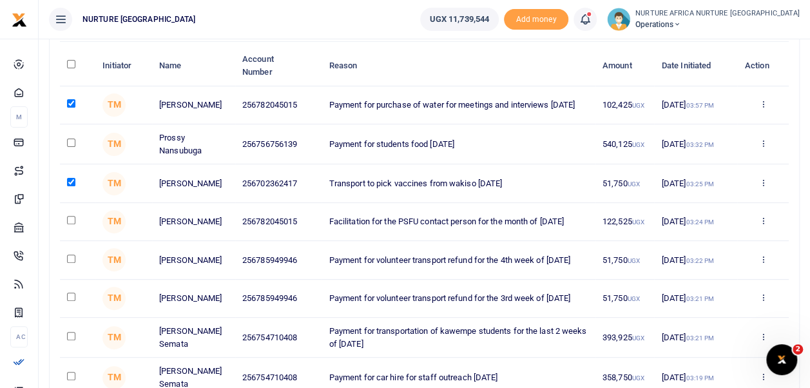
click at [73, 224] on input "checkbox" at bounding box center [71, 220] width 8 height 8
checkbox input "true"
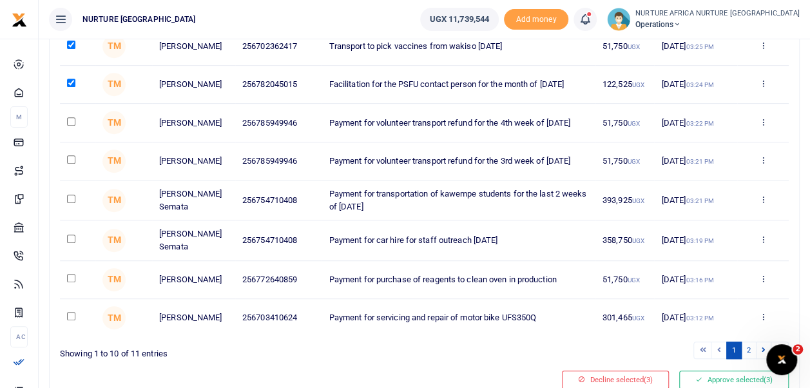
scroll to position [250, 0]
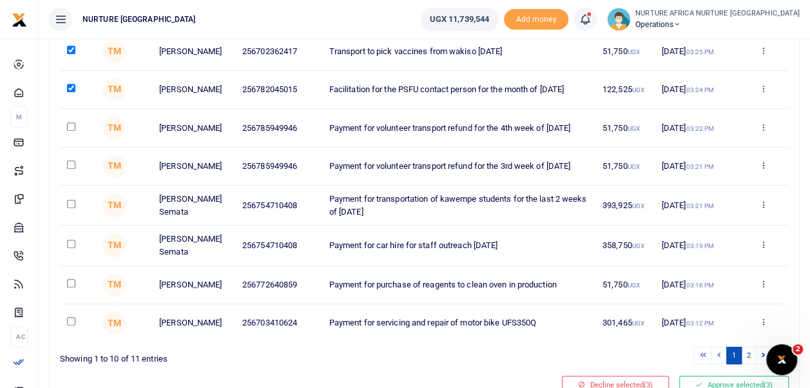
click at [67, 128] on input "checkbox" at bounding box center [71, 126] width 8 height 8
checkbox input "true"
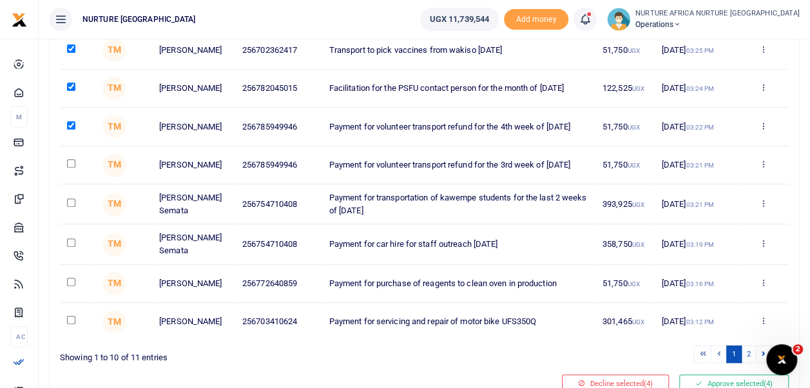
scroll to position [320, 0]
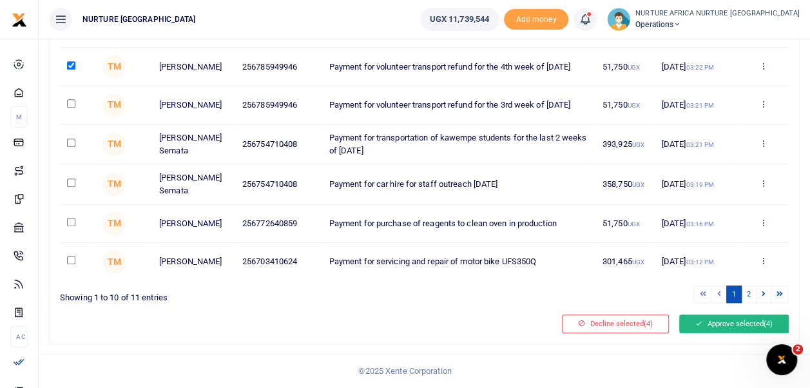
click at [739, 327] on button "Approve selected (4)" at bounding box center [735, 324] width 110 height 18
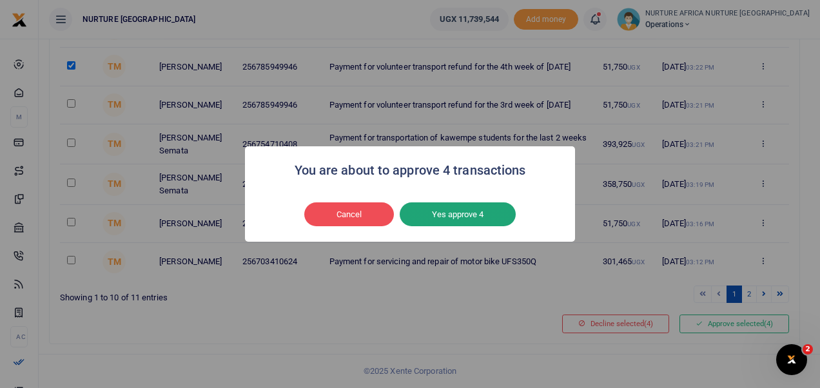
click at [487, 222] on button "Yes approve 4" at bounding box center [458, 214] width 116 height 24
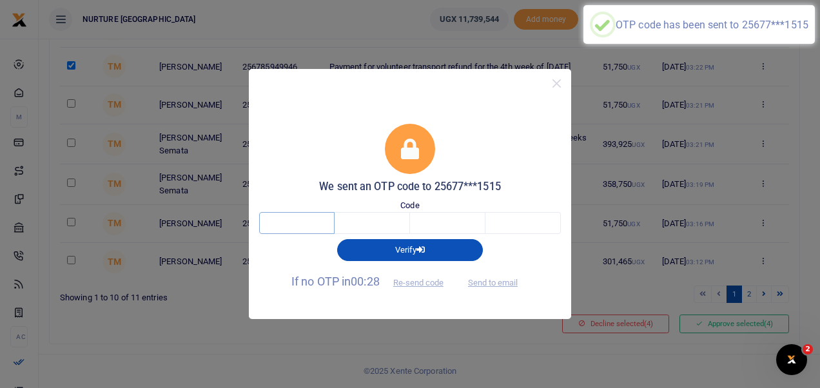
click at [306, 228] on input "text" at bounding box center [296, 223] width 75 height 22
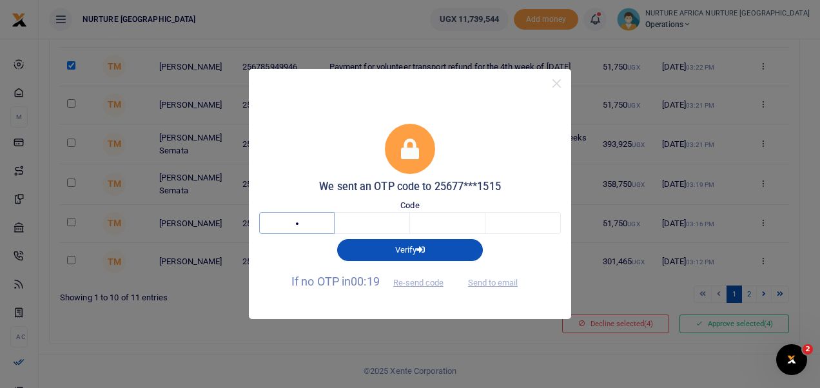
type input "7"
type input "1"
type input "4"
type input "5"
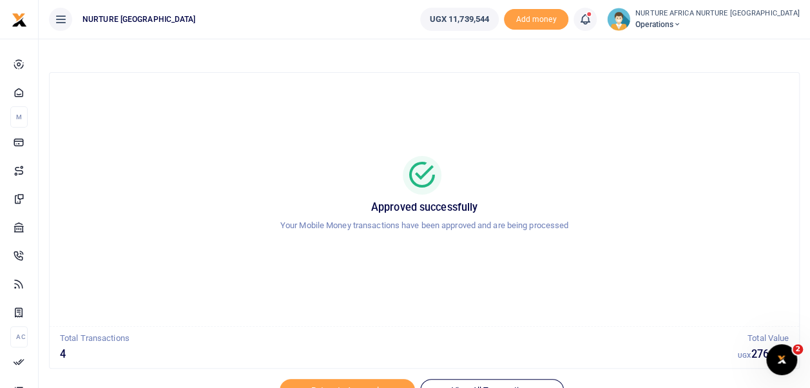
click at [592, 19] on span at bounding box center [592, 19] width 0 height 0
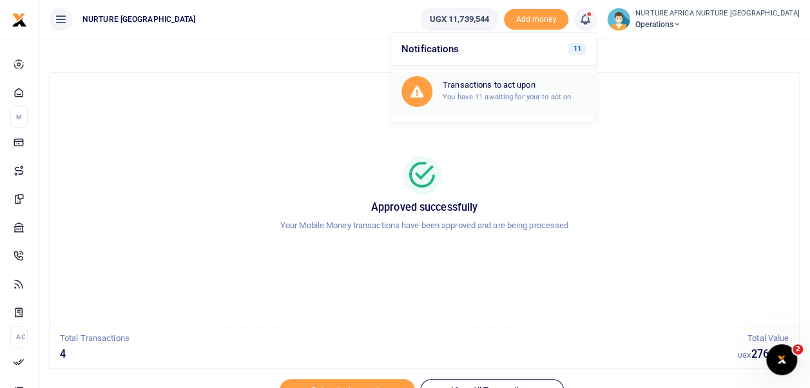
click at [571, 94] on small "You have 11 awaiting for your to act on" at bounding box center [507, 96] width 128 height 9
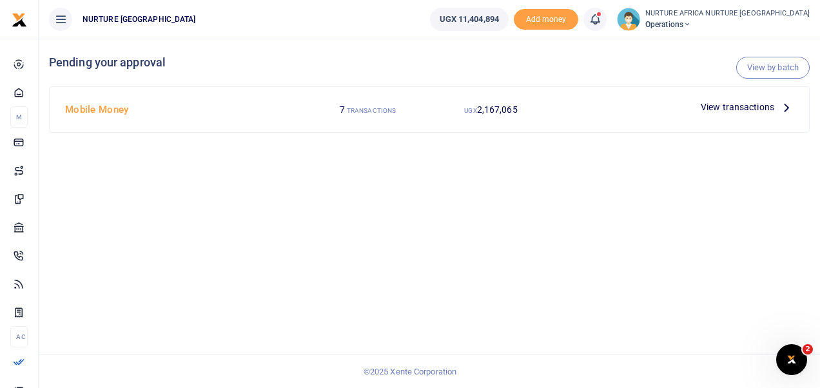
click at [749, 106] on span "View transactions" at bounding box center [737, 107] width 73 height 14
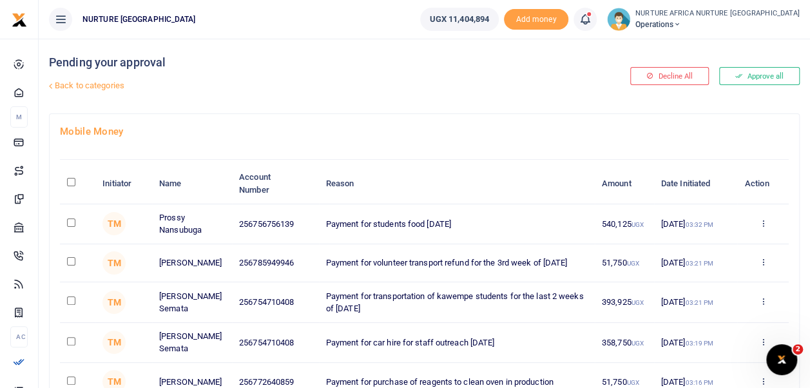
click at [69, 261] on input "checkbox" at bounding box center [71, 261] width 8 height 8
checkbox input "true"
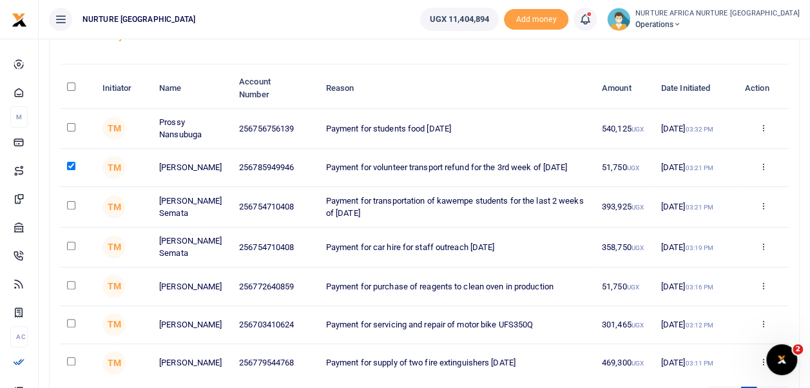
scroll to position [95, 0]
click at [70, 205] on input "checkbox" at bounding box center [71, 205] width 8 height 8
checkbox input "true"
click at [70, 249] on input "checkbox" at bounding box center [71, 246] width 8 height 8
checkbox input "true"
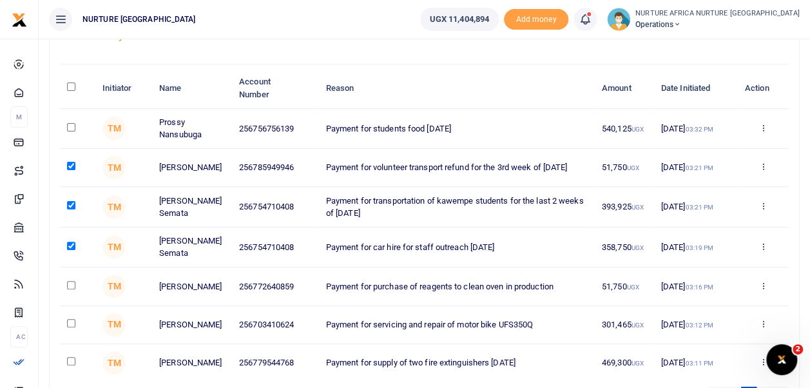
click at [71, 285] on input "checkbox" at bounding box center [71, 285] width 8 height 8
checkbox input "true"
click at [71, 324] on input "checkbox" at bounding box center [71, 323] width 8 height 8
checkbox input "true"
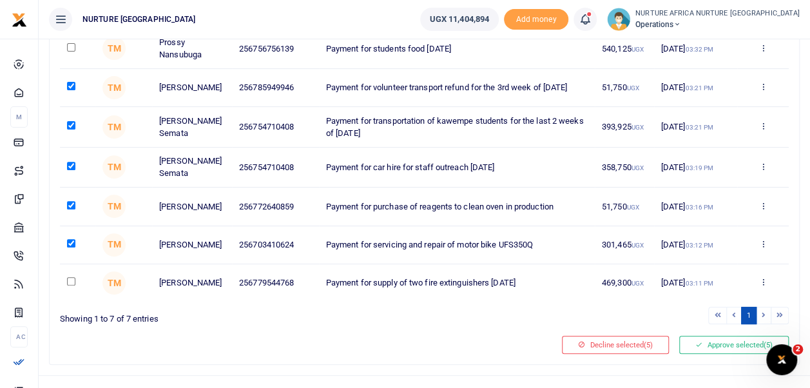
scroll to position [176, 0]
click at [719, 349] on button "Approve selected (5)" at bounding box center [735, 344] width 110 height 18
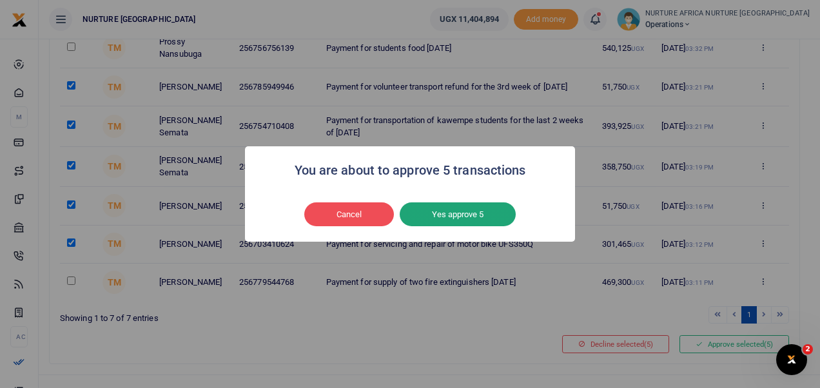
click at [490, 208] on button "Yes approve 5" at bounding box center [458, 214] width 116 height 24
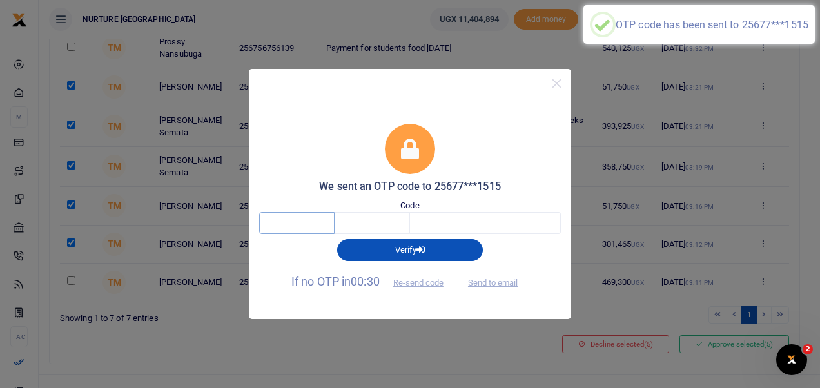
click at [304, 224] on input "text" at bounding box center [296, 223] width 75 height 22
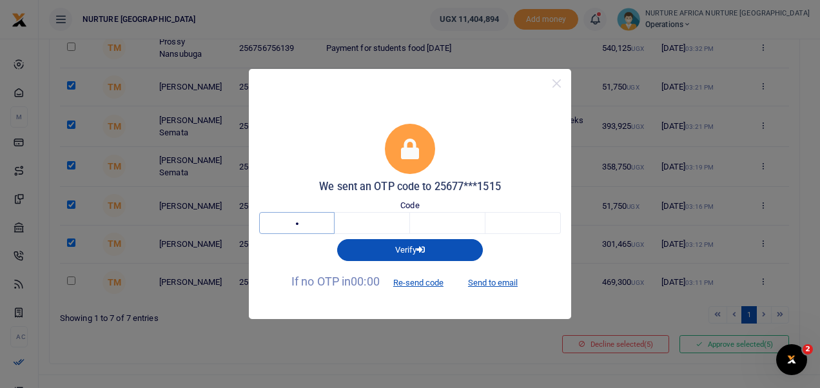
type input "9"
type input "5"
type input "4"
type input "3"
